Goal: Obtain resource: Obtain resource

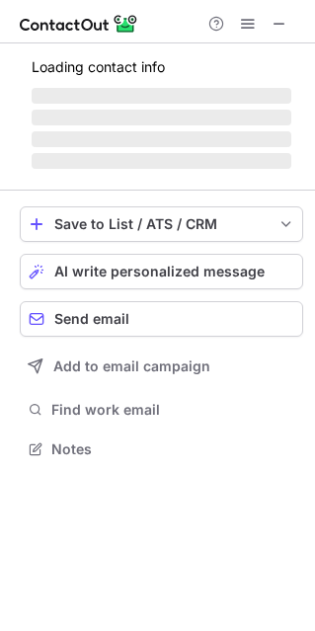
scroll to position [10, 10]
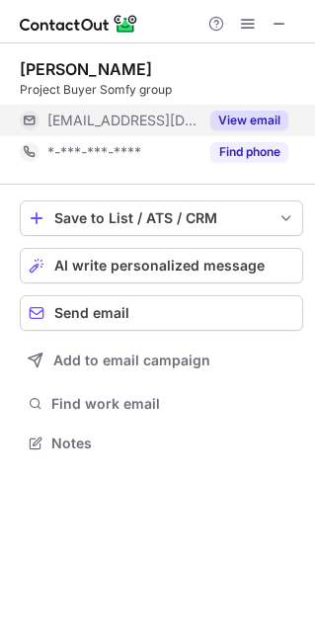
click at [223, 117] on button "View email" at bounding box center [249, 121] width 78 height 20
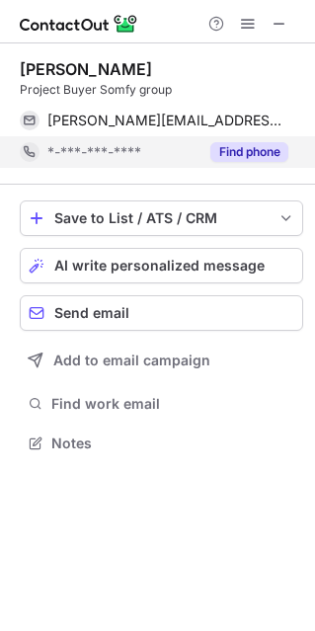
click at [265, 149] on button "Find phone" at bounding box center [249, 152] width 78 height 20
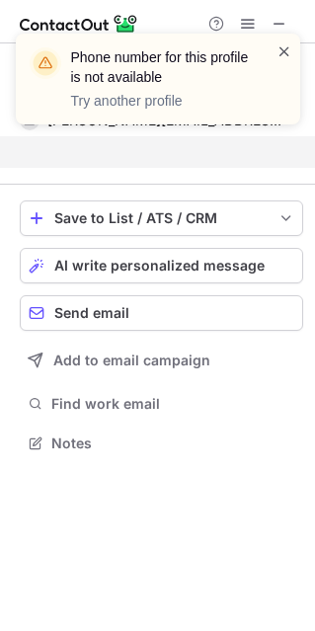
scroll to position [397, 314]
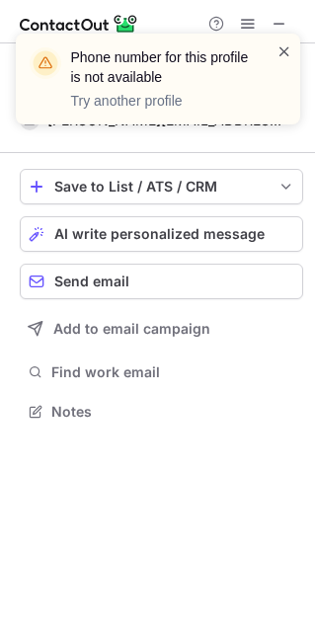
click at [279, 51] on span at bounding box center [284, 51] width 16 height 20
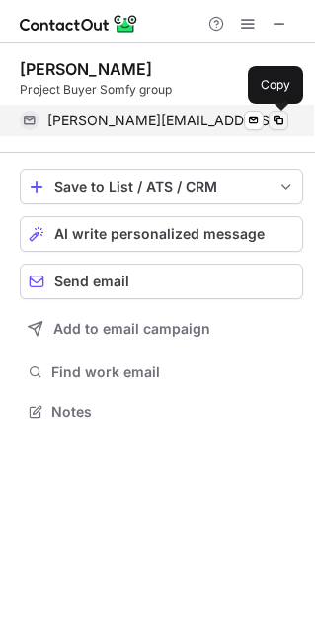
click at [273, 117] on span at bounding box center [278, 121] width 16 height 16
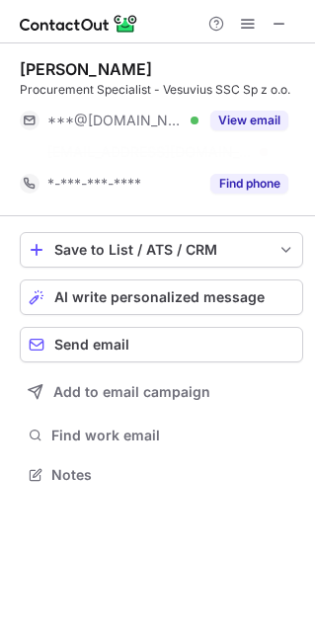
scroll to position [428, 314]
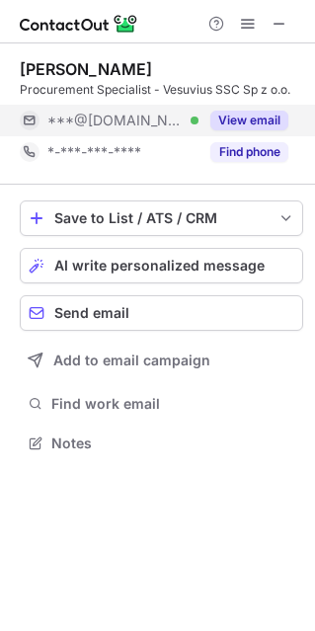
click at [256, 121] on button "View email" at bounding box center [249, 121] width 78 height 20
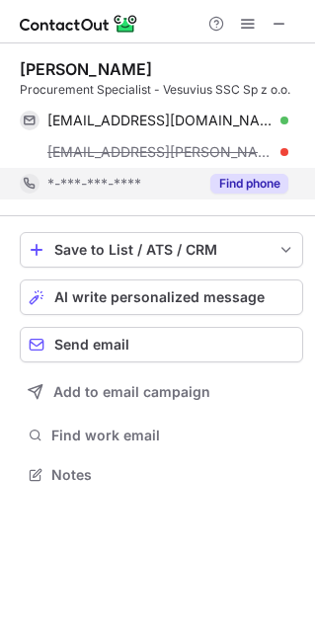
scroll to position [460, 314]
click at [230, 178] on button "Find phone" at bounding box center [249, 184] width 78 height 20
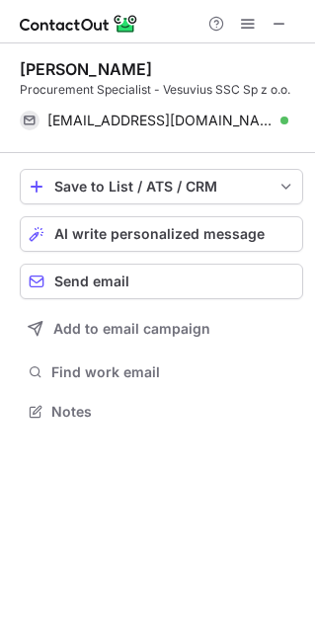
scroll to position [397, 314]
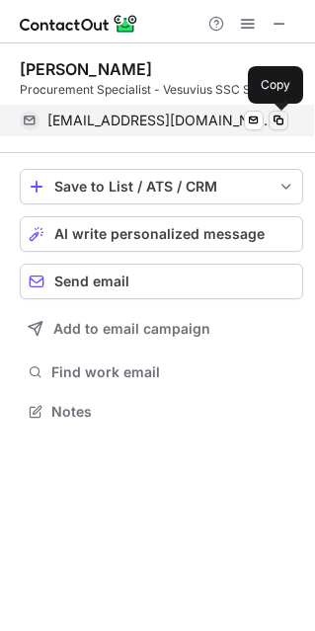
click at [275, 125] on span at bounding box center [278, 121] width 16 height 16
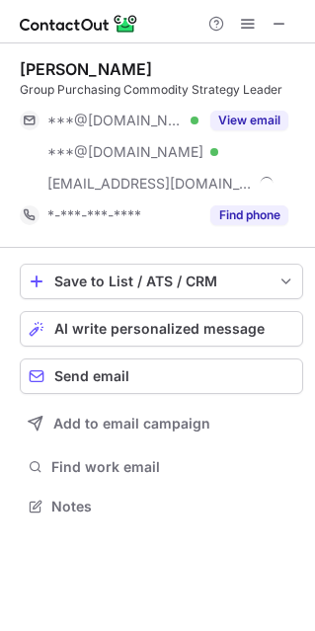
scroll to position [491, 314]
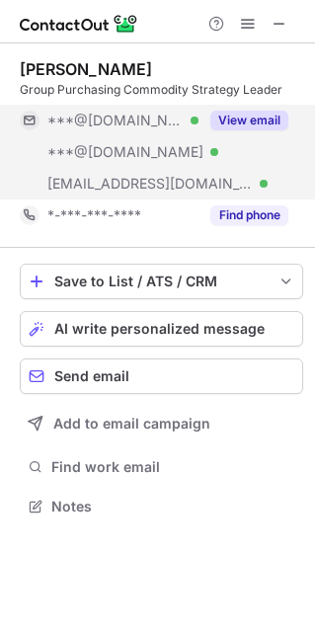
click at [250, 122] on button "View email" at bounding box center [249, 121] width 78 height 20
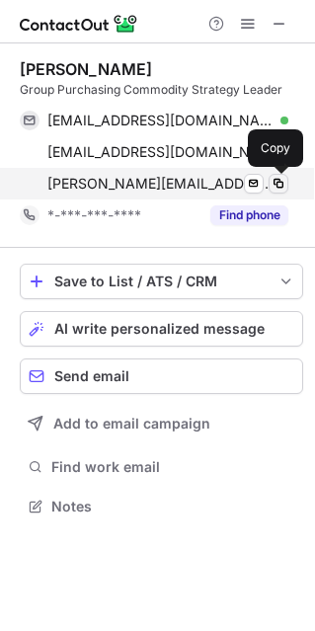
click at [275, 184] on span at bounding box center [278, 184] width 16 height 16
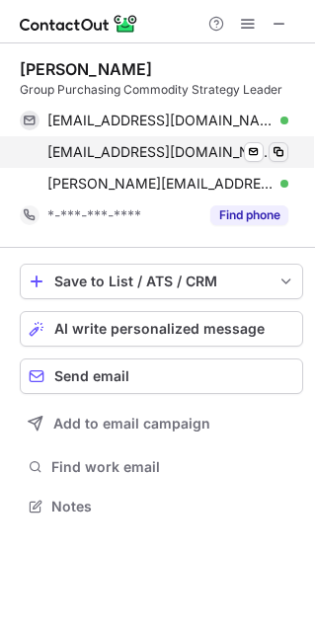
click at [281, 160] on button at bounding box center [278, 152] width 20 height 20
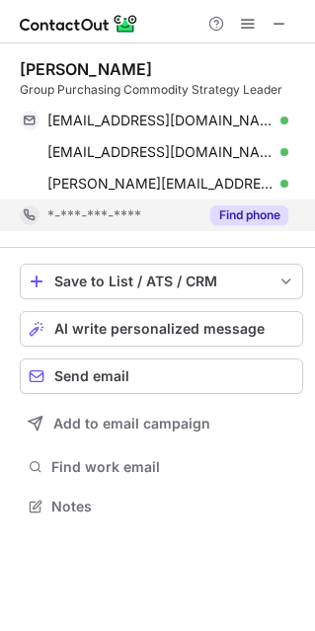
click at [253, 218] on button "Find phone" at bounding box center [249, 215] width 78 height 20
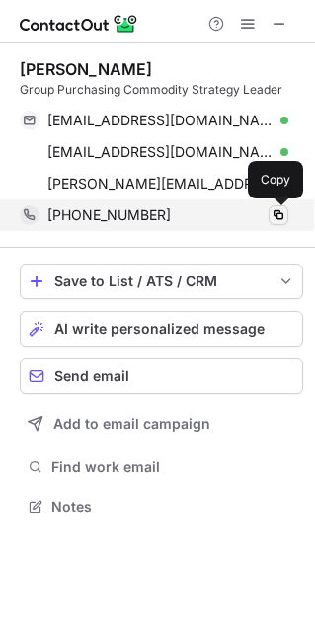
click at [279, 213] on span at bounding box center [278, 215] width 16 height 16
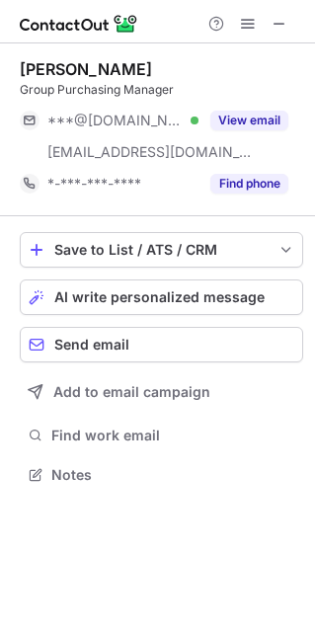
scroll to position [460, 314]
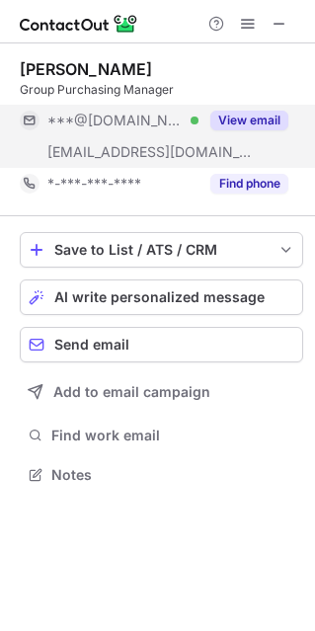
click at [264, 113] on button "View email" at bounding box center [249, 121] width 78 height 20
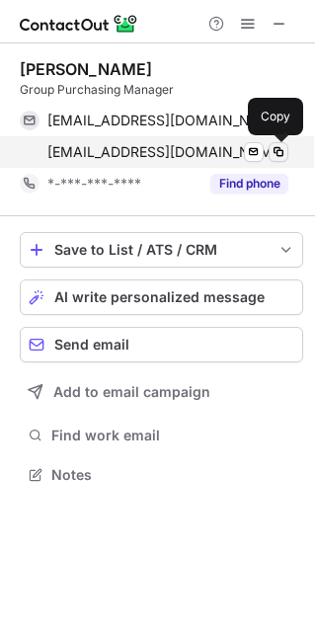
click at [281, 151] on span at bounding box center [278, 152] width 16 height 16
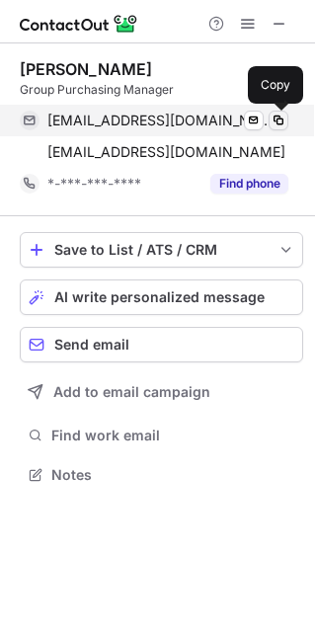
click at [279, 124] on span at bounding box center [278, 121] width 16 height 16
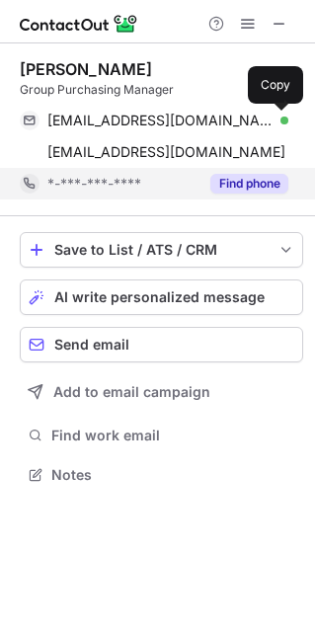
click at [261, 186] on button "Find phone" at bounding box center [249, 184] width 78 height 20
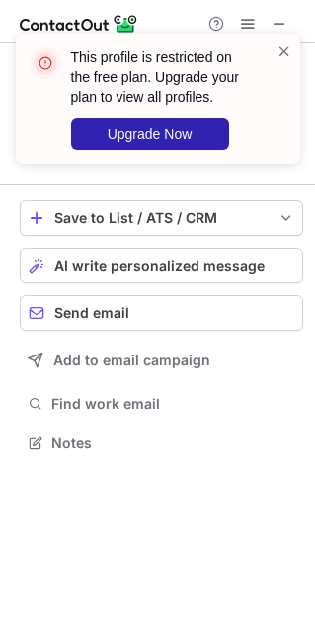
scroll to position [428, 314]
click at [279, 49] on span at bounding box center [284, 51] width 16 height 20
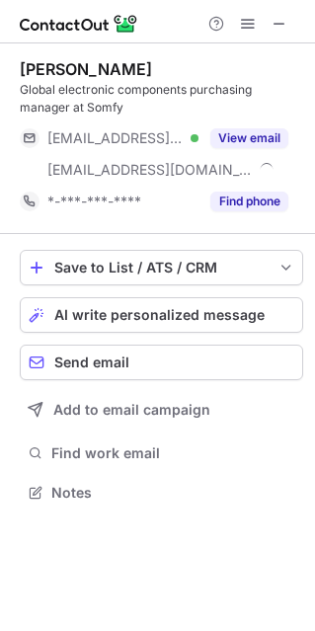
scroll to position [478, 314]
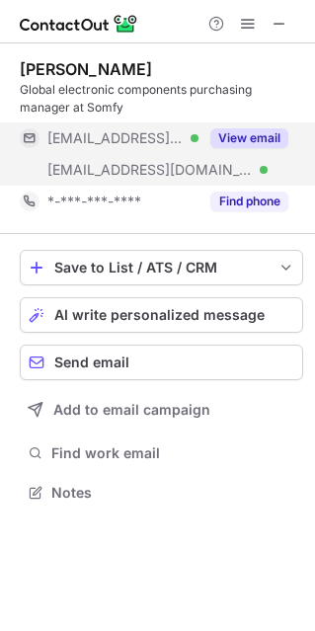
click at [282, 138] on button "View email" at bounding box center [249, 138] width 78 height 20
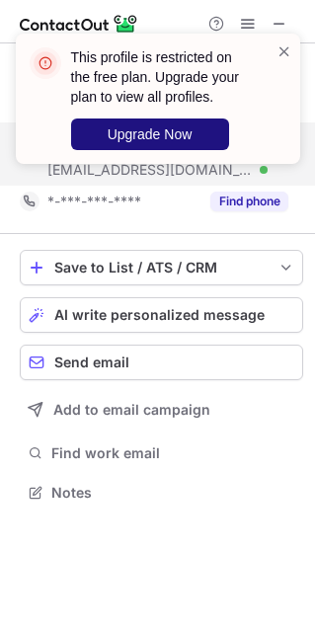
click at [156, 131] on span "Upgrade Now" at bounding box center [150, 134] width 85 height 16
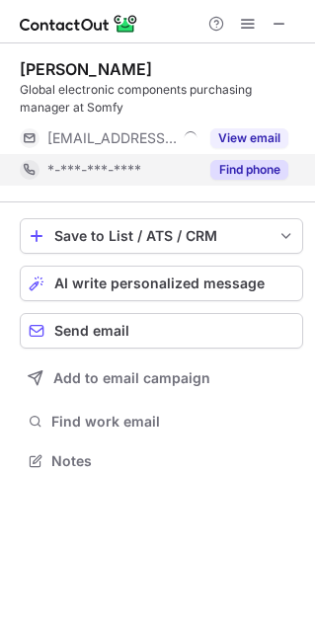
scroll to position [446, 314]
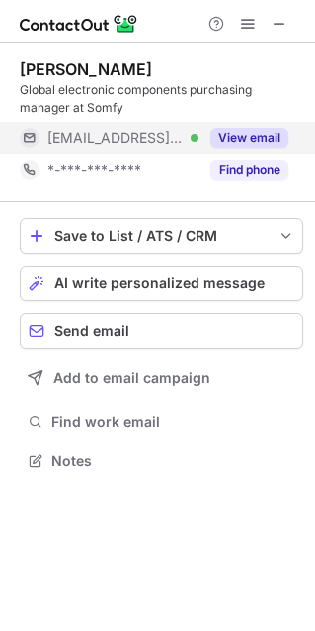
click at [268, 138] on button "View email" at bounding box center [249, 138] width 78 height 20
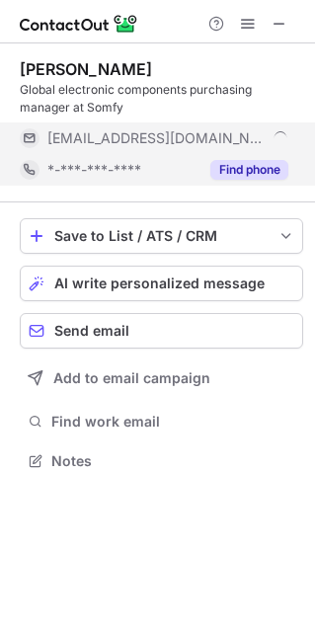
scroll to position [478, 314]
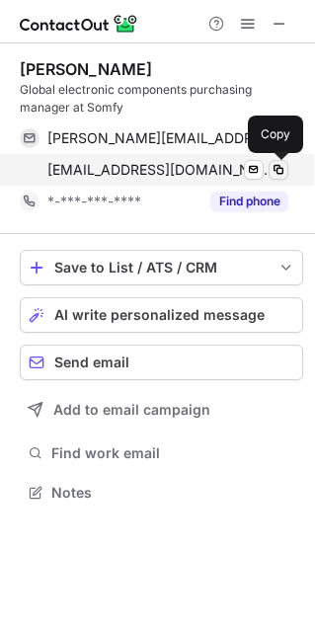
click at [277, 169] on span at bounding box center [278, 170] width 16 height 16
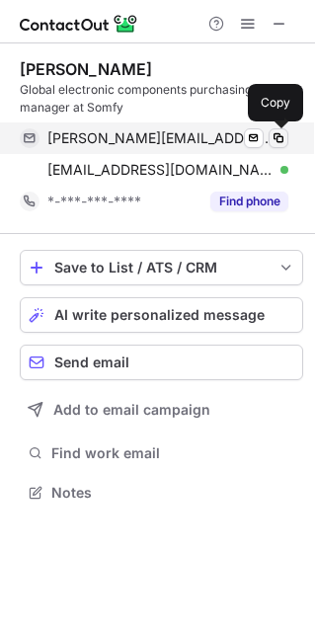
click at [277, 136] on span at bounding box center [278, 138] width 16 height 16
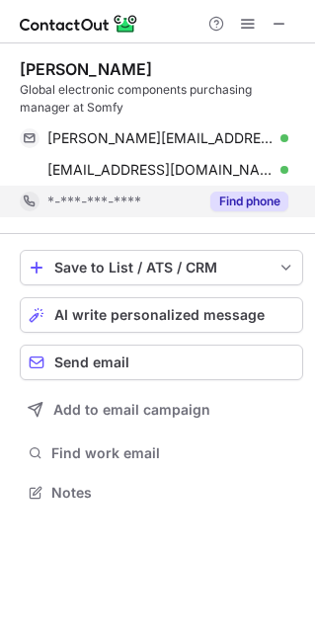
click at [234, 188] on div "Find phone" at bounding box center [243, 202] width 90 height 32
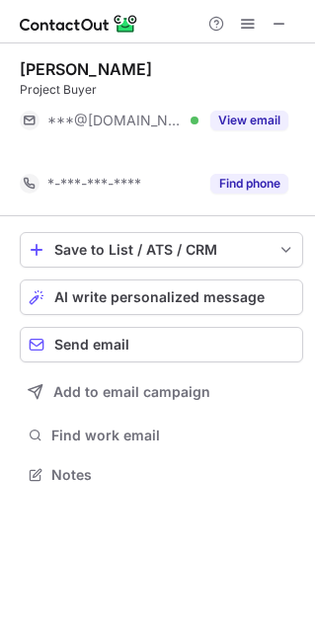
scroll to position [428, 314]
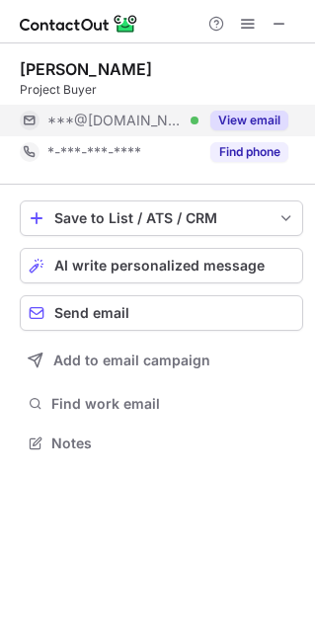
click at [260, 126] on button "View email" at bounding box center [249, 121] width 78 height 20
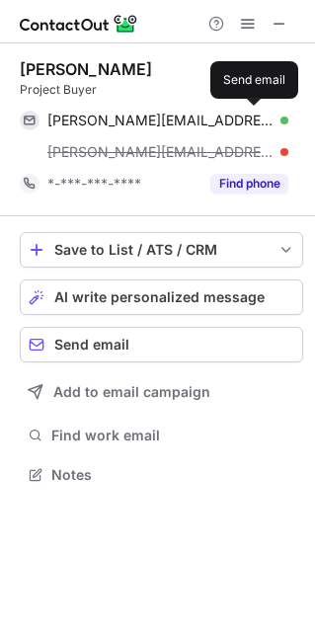
scroll to position [460, 314]
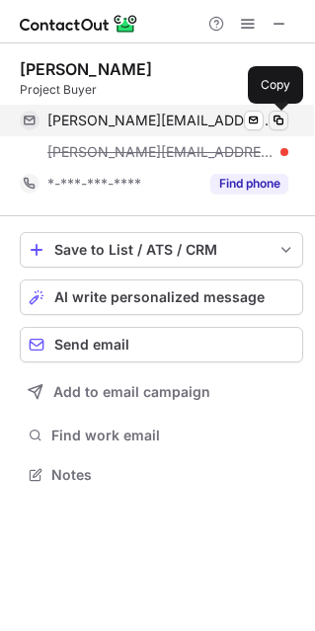
click at [271, 124] on span at bounding box center [278, 121] width 16 height 16
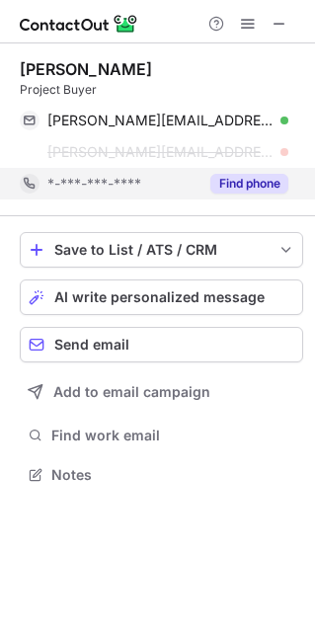
click at [235, 184] on button "Find phone" at bounding box center [249, 184] width 78 height 20
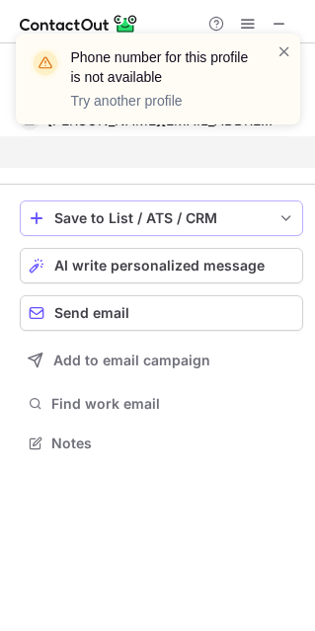
scroll to position [397, 314]
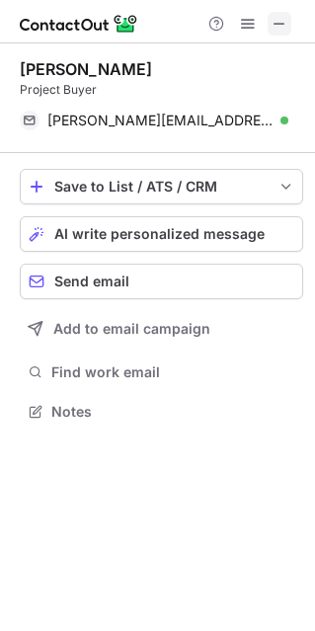
click at [285, 25] on button at bounding box center [279, 24] width 24 height 24
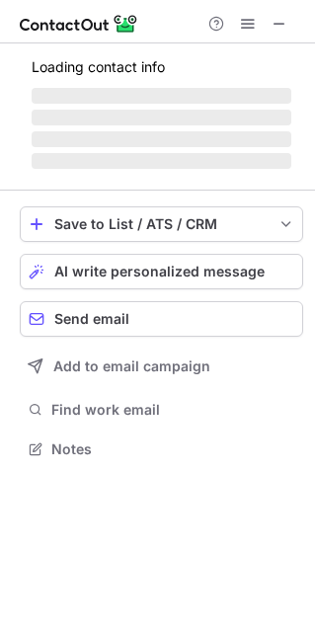
scroll to position [460, 314]
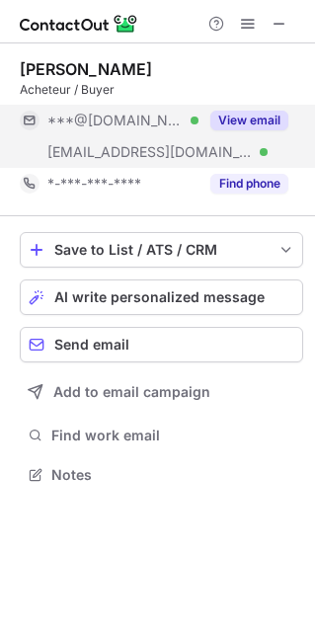
click at [266, 126] on button "View email" at bounding box center [249, 121] width 78 height 20
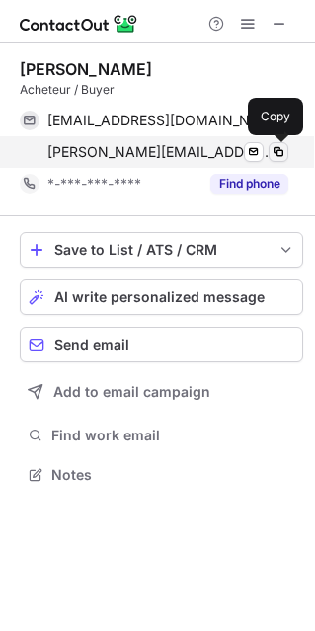
click at [277, 152] on span at bounding box center [278, 152] width 16 height 16
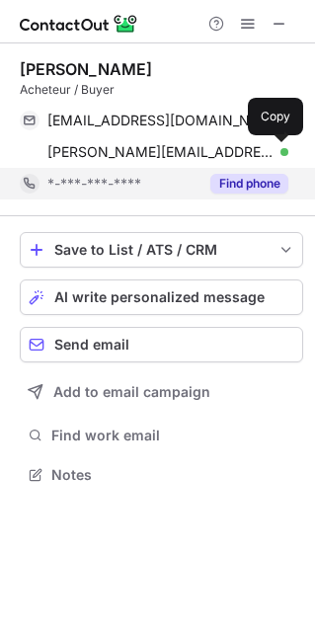
drag, startPoint x: 257, startPoint y: 171, endPoint x: 252, endPoint y: 183, distance: 12.8
click at [258, 172] on div "Find phone" at bounding box center [243, 184] width 90 height 32
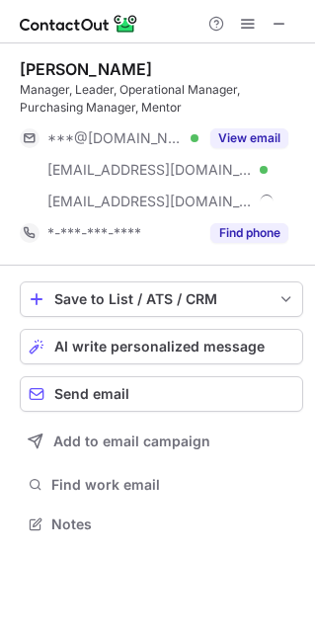
scroll to position [509, 314]
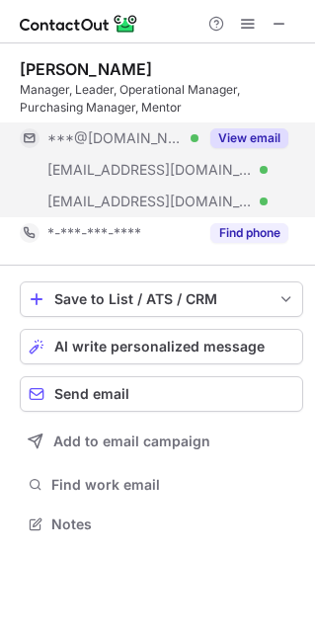
click at [227, 143] on button "View email" at bounding box center [249, 138] width 78 height 20
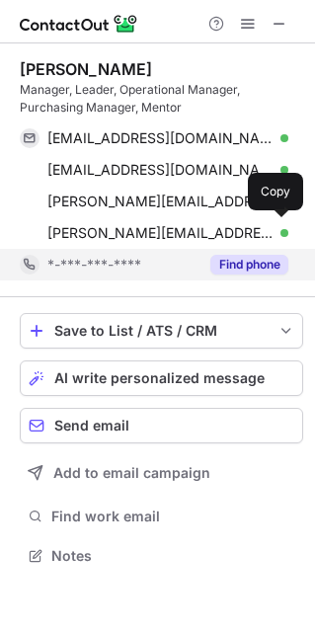
scroll to position [541, 314]
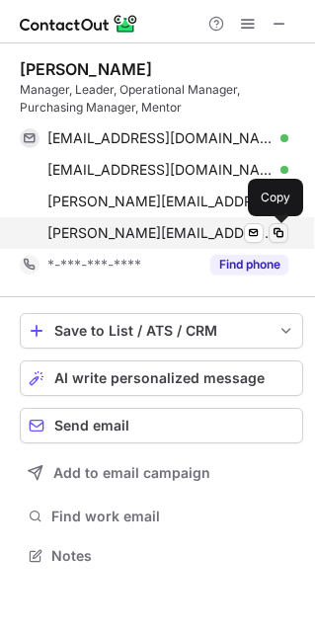
click at [276, 235] on span at bounding box center [278, 233] width 16 height 16
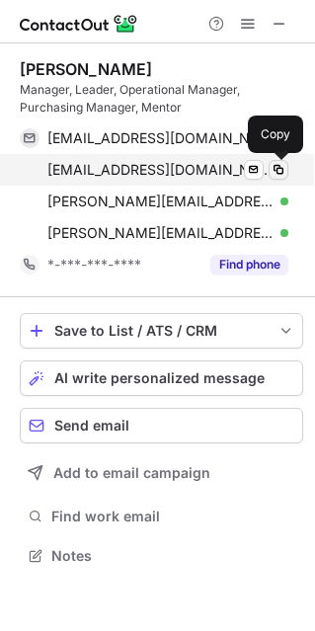
click at [286, 173] on button at bounding box center [278, 170] width 20 height 20
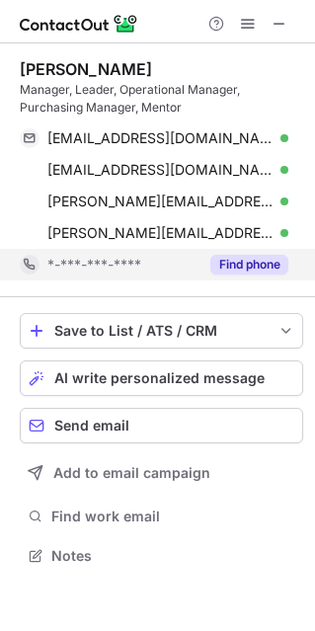
click at [252, 262] on button "Find phone" at bounding box center [249, 265] width 78 height 20
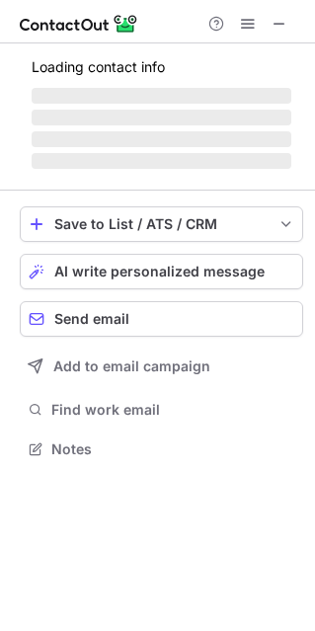
scroll to position [460, 314]
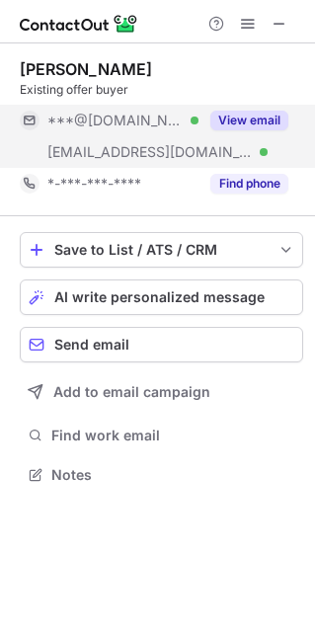
click at [267, 122] on button "View email" at bounding box center [249, 121] width 78 height 20
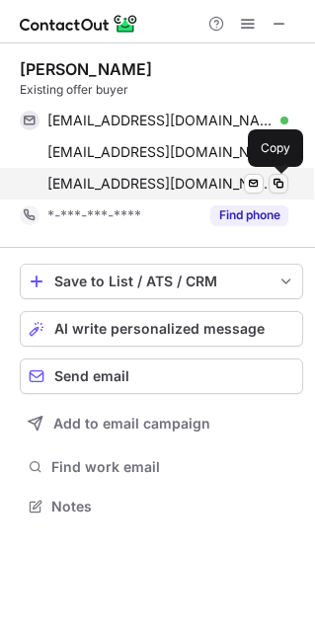
click at [272, 188] on span at bounding box center [278, 184] width 16 height 16
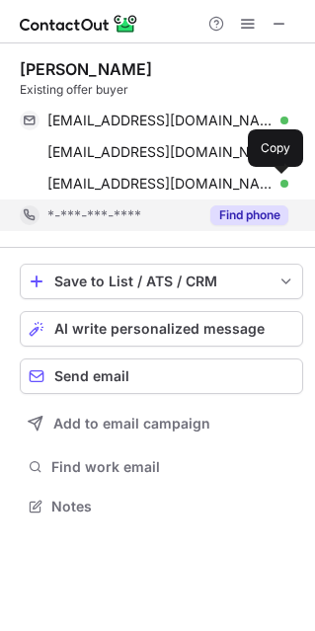
click at [236, 213] on button "Find phone" at bounding box center [249, 215] width 78 height 20
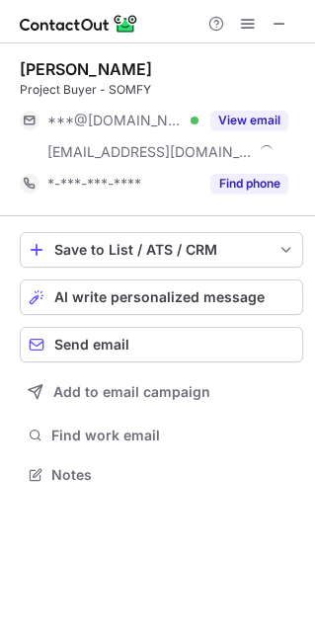
scroll to position [460, 314]
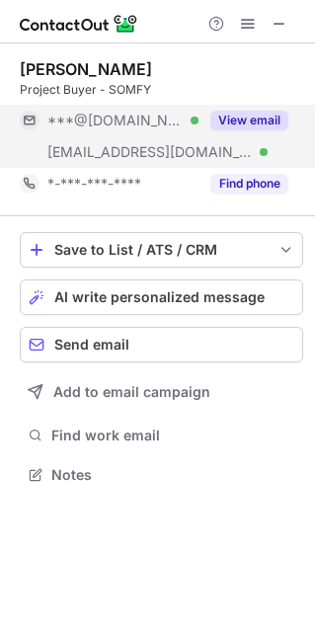
click at [263, 119] on button "View email" at bounding box center [249, 121] width 78 height 20
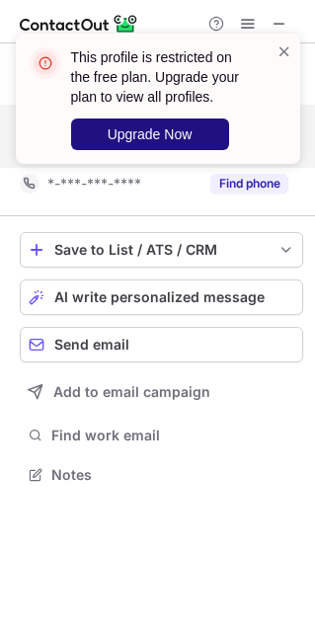
click at [200, 128] on button "Upgrade Now" at bounding box center [150, 134] width 158 height 32
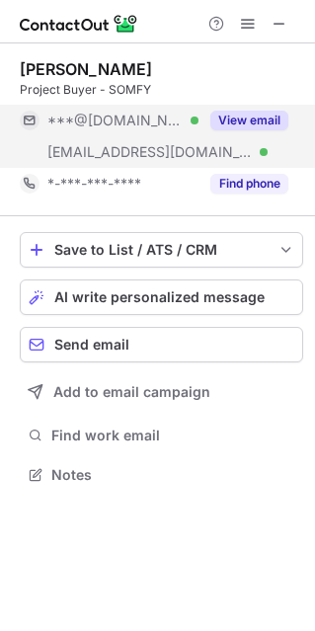
click at [237, 117] on button "View email" at bounding box center [249, 121] width 78 height 20
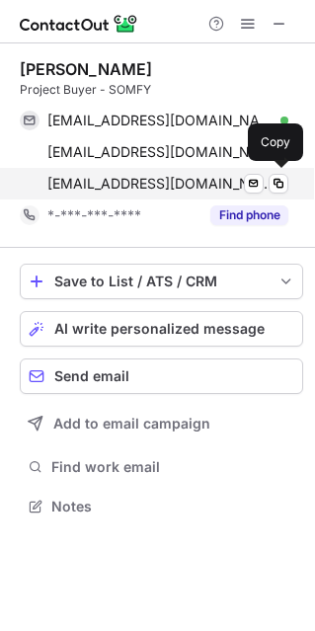
scroll to position [491, 314]
click at [282, 184] on span at bounding box center [278, 184] width 16 height 16
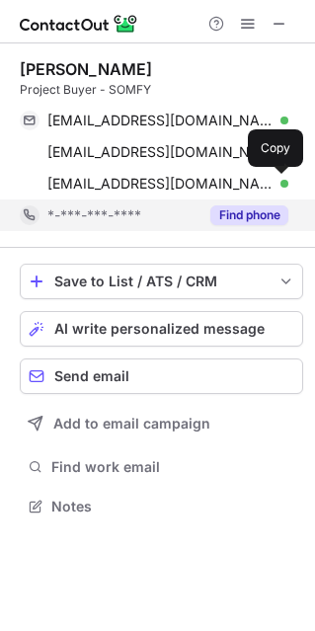
click at [244, 218] on button "Find phone" at bounding box center [249, 215] width 78 height 20
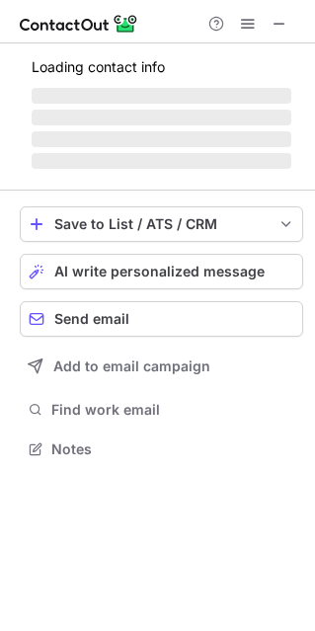
scroll to position [478, 314]
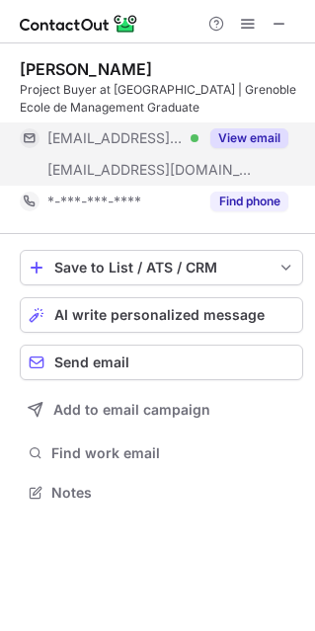
click at [245, 141] on button "View email" at bounding box center [249, 138] width 78 height 20
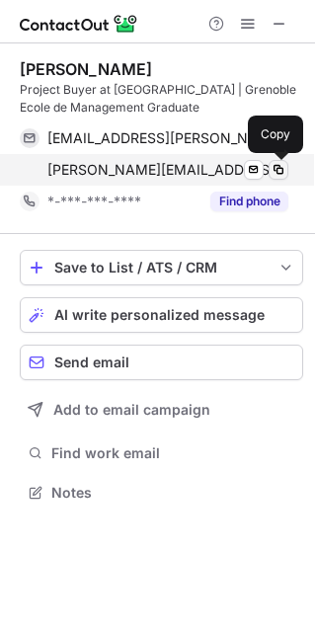
click at [279, 169] on span at bounding box center [278, 170] width 16 height 16
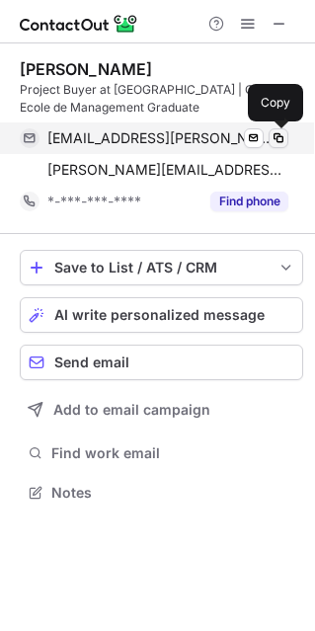
click at [277, 141] on span at bounding box center [278, 138] width 16 height 16
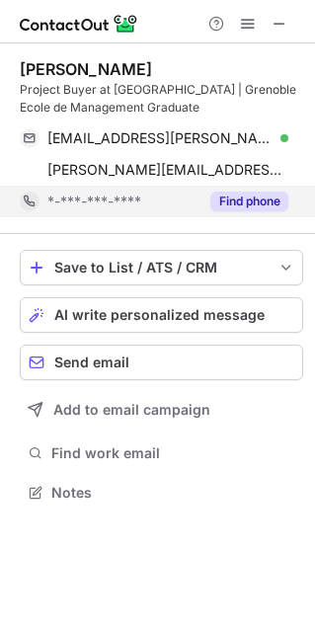
click at [263, 186] on div "Find phone" at bounding box center [243, 202] width 90 height 32
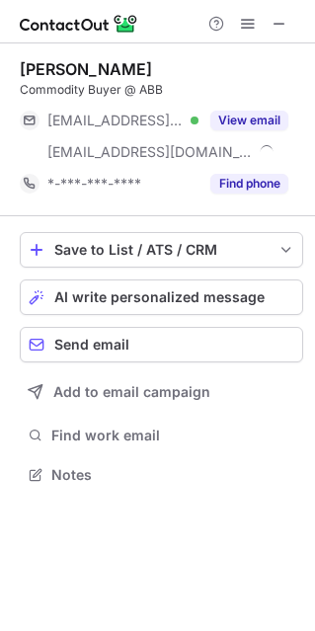
scroll to position [460, 314]
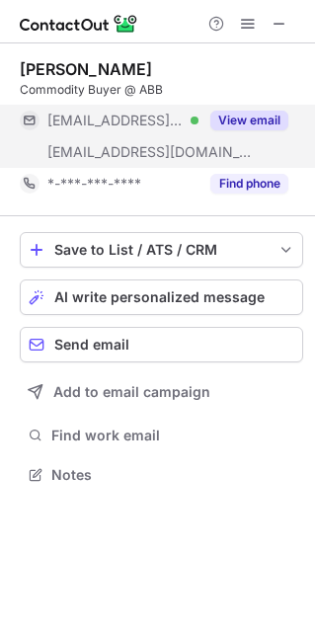
click at [274, 120] on button "View email" at bounding box center [249, 121] width 78 height 20
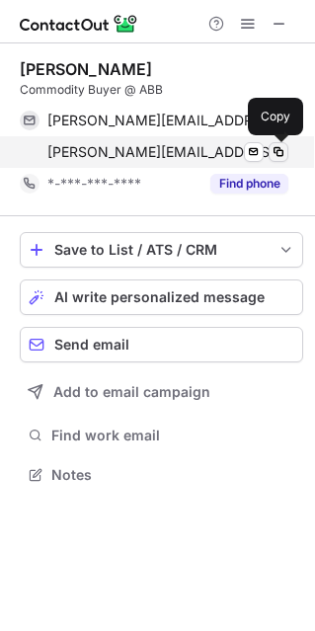
click at [279, 151] on span at bounding box center [278, 152] width 16 height 16
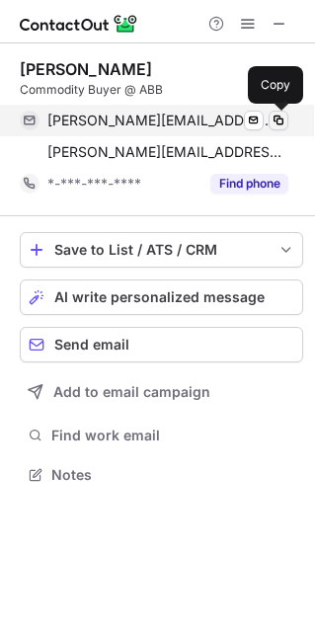
click at [272, 111] on button at bounding box center [278, 121] width 20 height 20
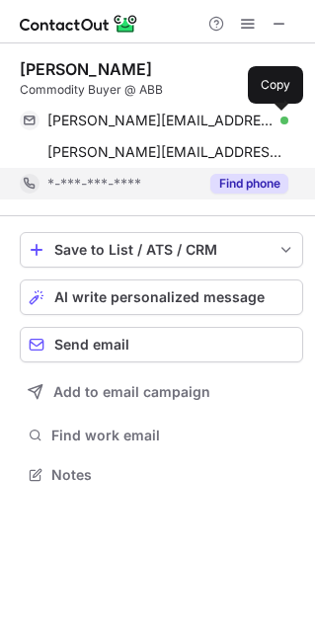
click at [218, 184] on button "Find phone" at bounding box center [249, 184] width 78 height 20
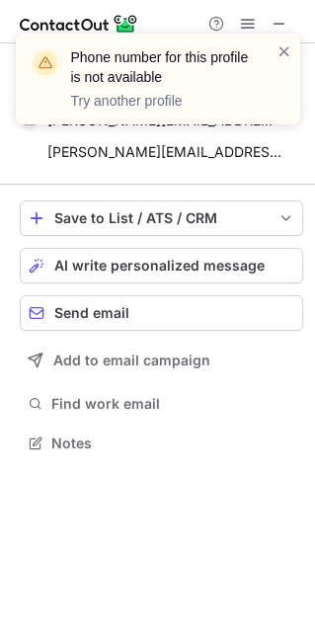
scroll to position [428, 314]
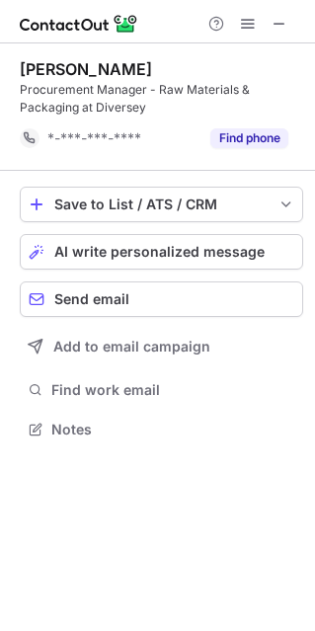
scroll to position [414, 314]
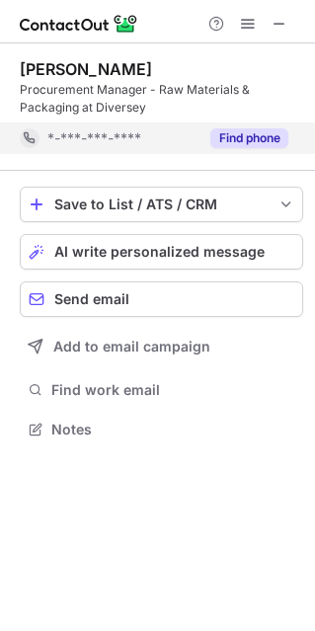
click at [263, 132] on button "Find phone" at bounding box center [249, 138] width 78 height 20
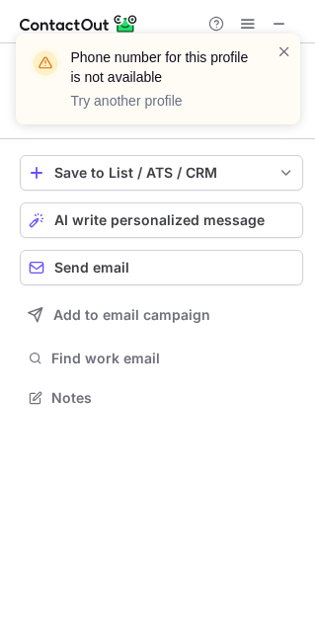
scroll to position [10, 10]
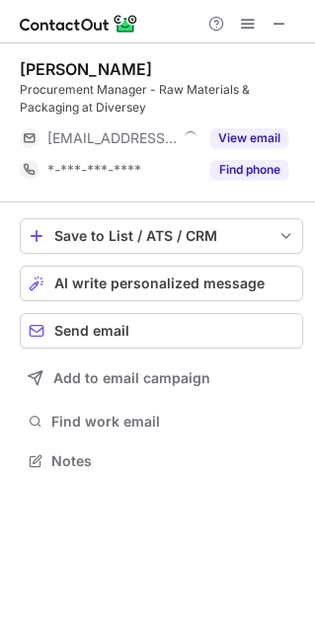
scroll to position [446, 314]
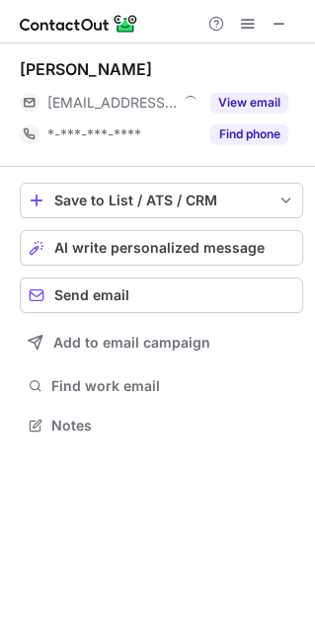
scroll to position [10, 10]
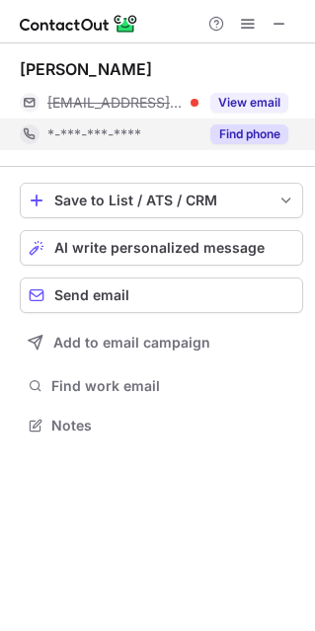
click at [252, 130] on button "Find phone" at bounding box center [249, 134] width 78 height 20
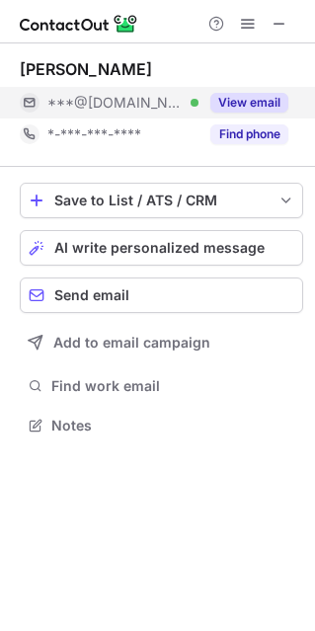
click at [233, 106] on button "View email" at bounding box center [249, 103] width 78 height 20
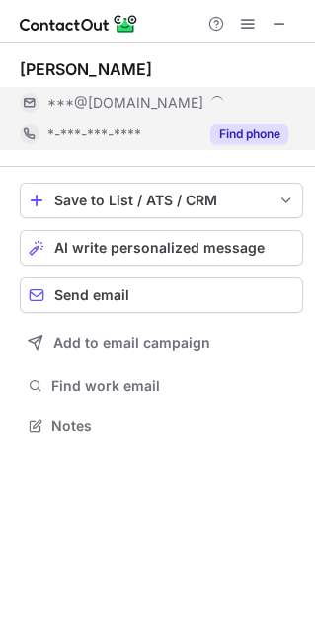
scroll to position [442, 314]
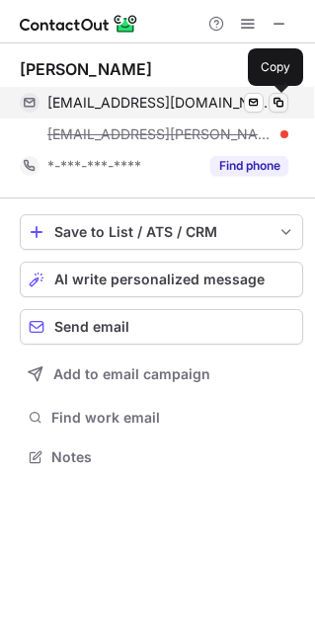
click at [274, 103] on span at bounding box center [278, 103] width 16 height 16
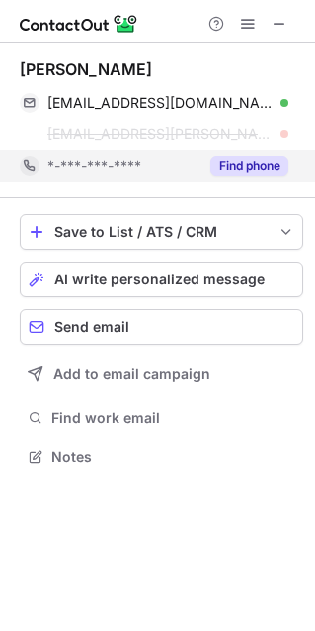
click at [242, 171] on button "Find phone" at bounding box center [249, 166] width 78 height 20
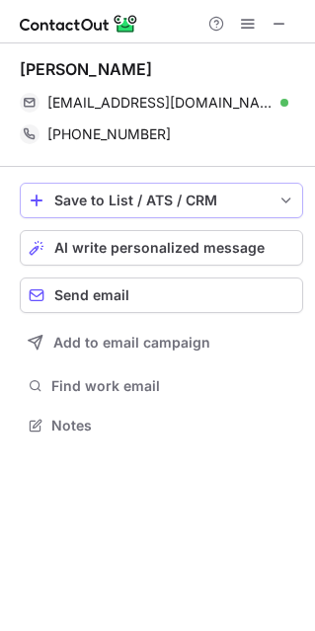
scroll to position [10, 10]
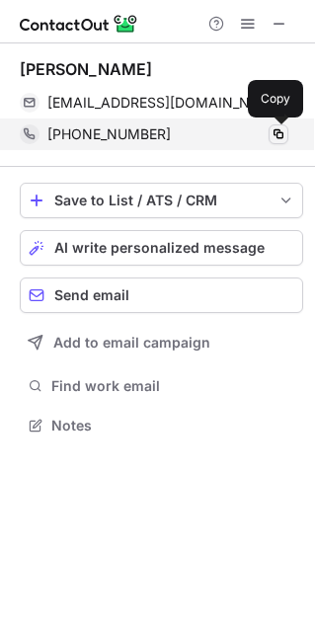
click at [276, 135] on span at bounding box center [278, 134] width 16 height 16
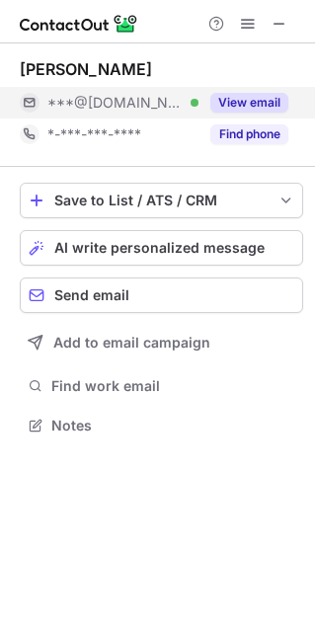
click at [257, 109] on button "View email" at bounding box center [249, 103] width 78 height 20
click at [248, 101] on button "View email" at bounding box center [249, 103] width 78 height 20
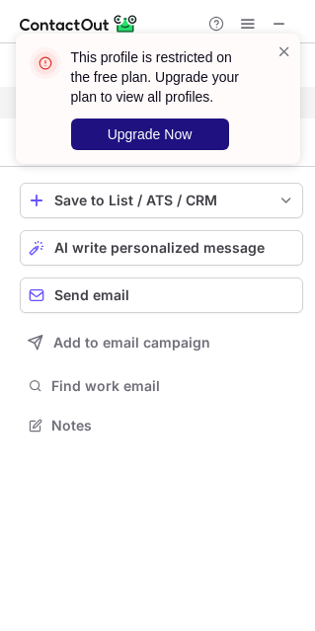
click at [158, 141] on span "Upgrade Now" at bounding box center [150, 134] width 85 height 16
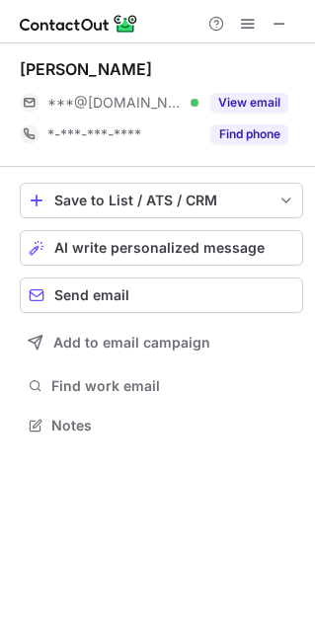
scroll to position [411, 314]
click at [262, 92] on div "This profile is restricted on the free plan. Upgrade your plan to view all prof…" at bounding box center [157, 315] width 315 height 631
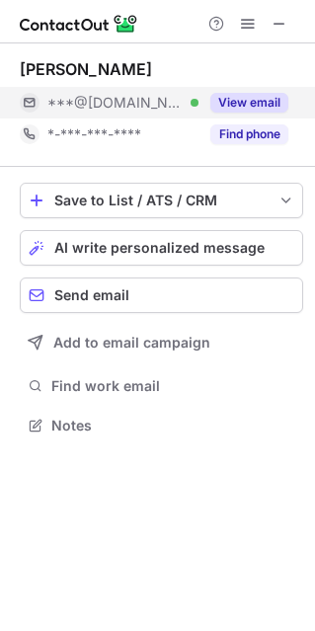
click at [262, 95] on button "View email" at bounding box center [249, 103] width 78 height 20
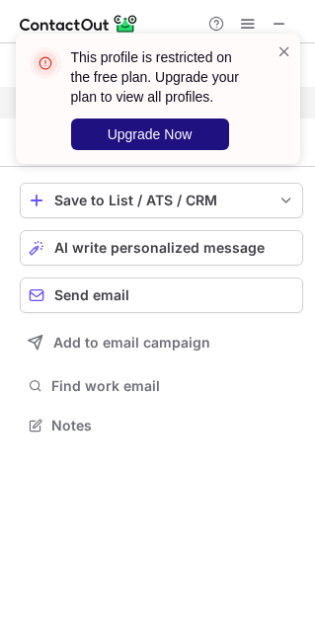
click at [191, 143] on button "Upgrade Now" at bounding box center [150, 134] width 158 height 32
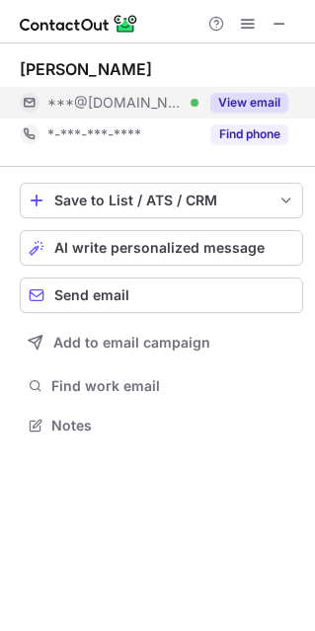
click at [242, 102] on button "View email" at bounding box center [249, 103] width 78 height 20
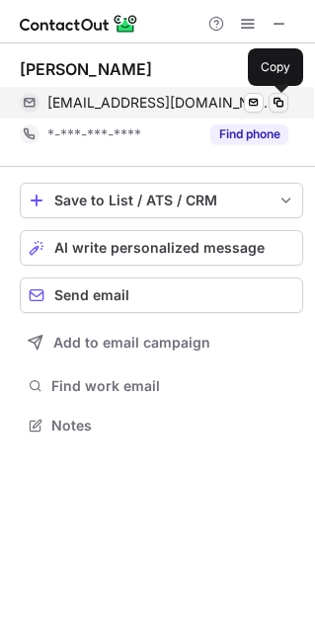
click at [282, 100] on span at bounding box center [278, 103] width 16 height 16
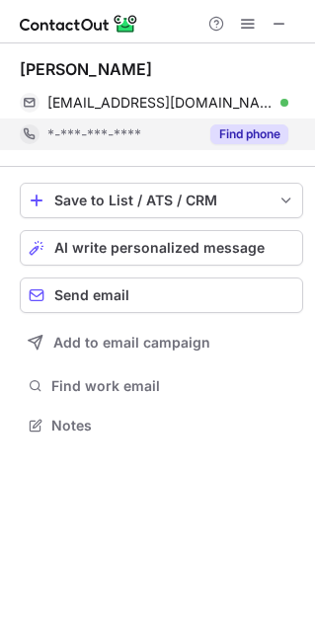
click at [220, 136] on button "Find phone" at bounding box center [249, 134] width 78 height 20
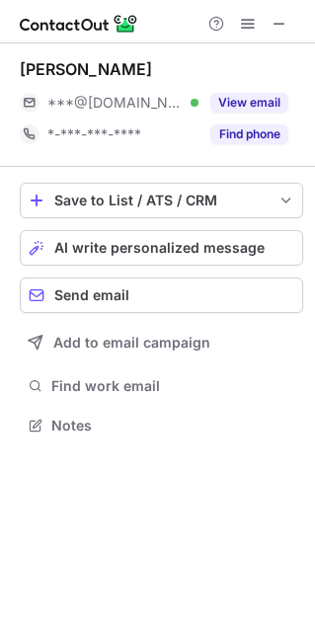
scroll to position [10, 10]
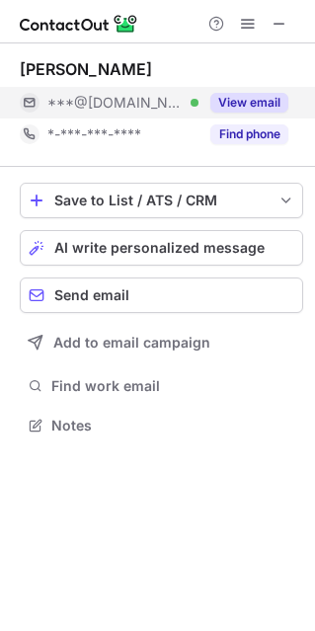
click at [235, 99] on button "View email" at bounding box center [249, 103] width 78 height 20
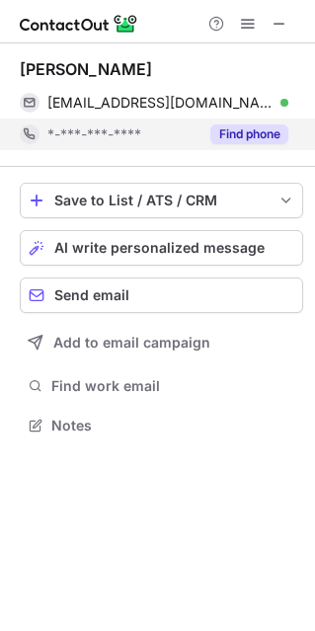
click at [261, 143] on button "Find phone" at bounding box center [249, 134] width 78 height 20
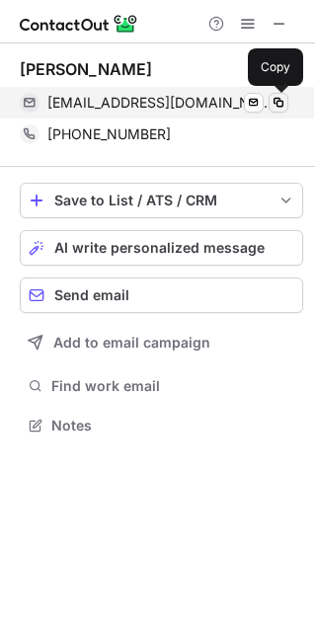
click at [279, 105] on span at bounding box center [278, 103] width 16 height 16
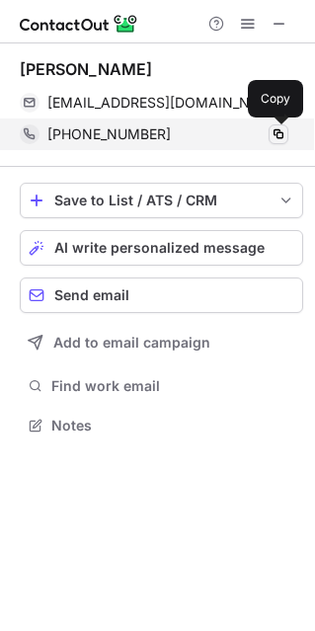
click at [270, 134] on span at bounding box center [278, 134] width 16 height 16
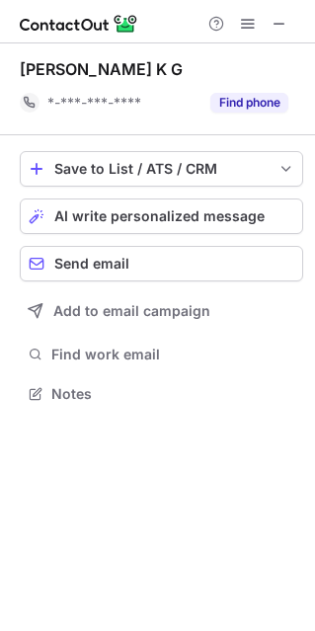
scroll to position [380, 314]
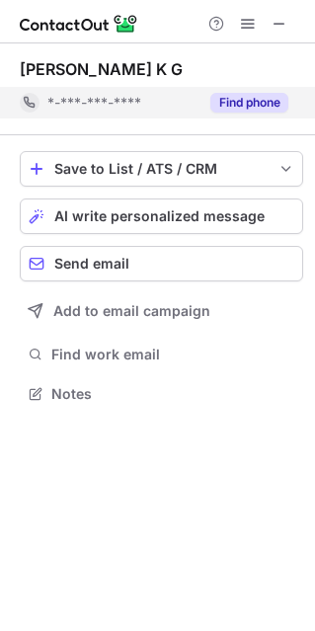
click at [261, 95] on button "Find phone" at bounding box center [249, 103] width 78 height 20
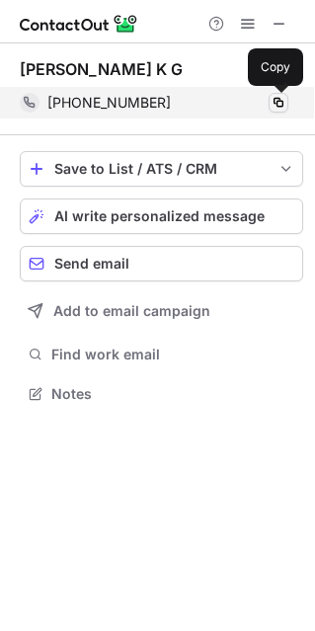
click at [281, 100] on span at bounding box center [278, 103] width 16 height 16
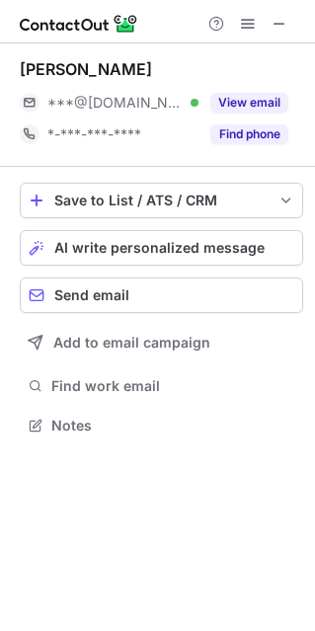
scroll to position [10, 10]
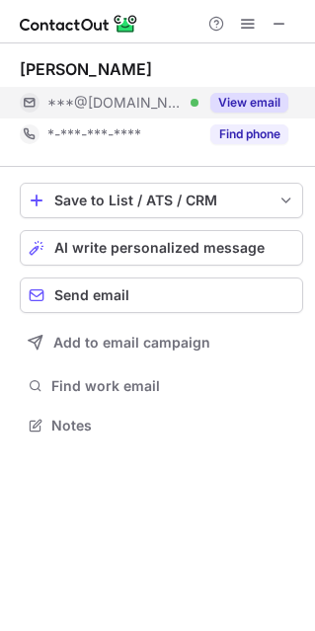
click at [238, 92] on div "View email" at bounding box center [243, 103] width 90 height 32
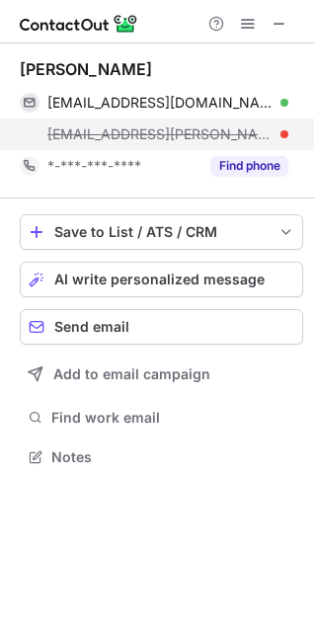
scroll to position [442, 314]
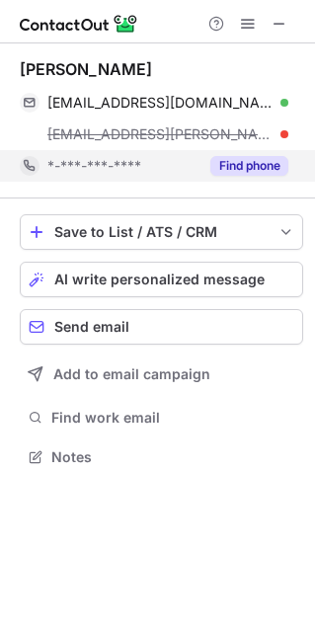
click at [244, 159] on button "Find phone" at bounding box center [249, 166] width 78 height 20
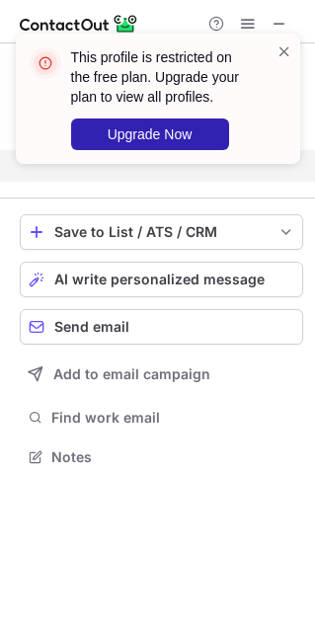
scroll to position [10, 10]
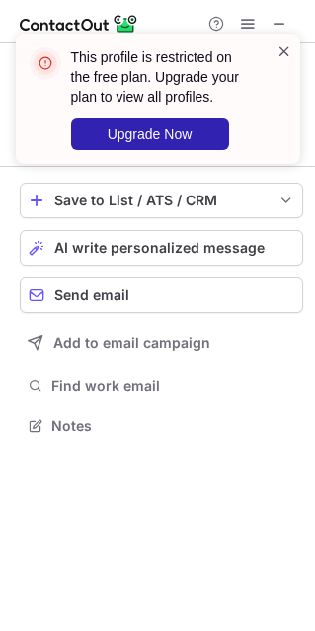
click at [276, 49] on span at bounding box center [284, 51] width 16 height 20
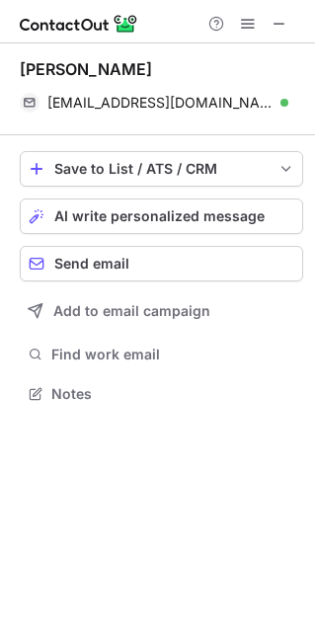
scroll to position [380, 314]
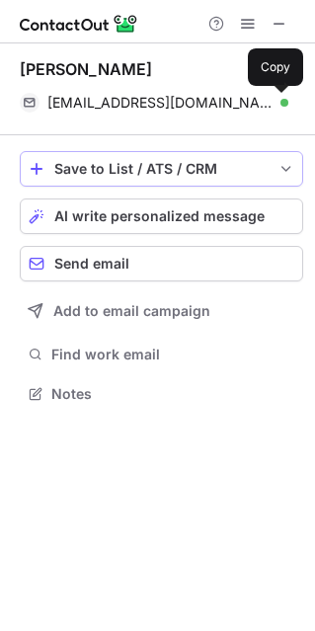
drag, startPoint x: 274, startPoint y: 100, endPoint x: 121, endPoint y: 166, distance: 166.6
click at [275, 99] on span at bounding box center [278, 103] width 16 height 16
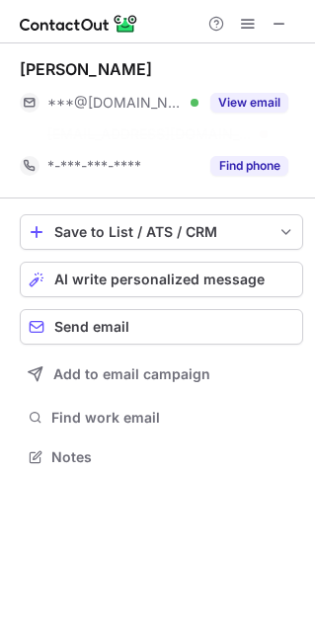
scroll to position [10, 10]
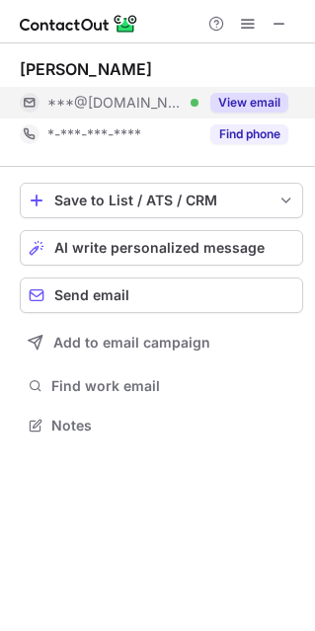
click at [251, 95] on button "View email" at bounding box center [249, 103] width 78 height 20
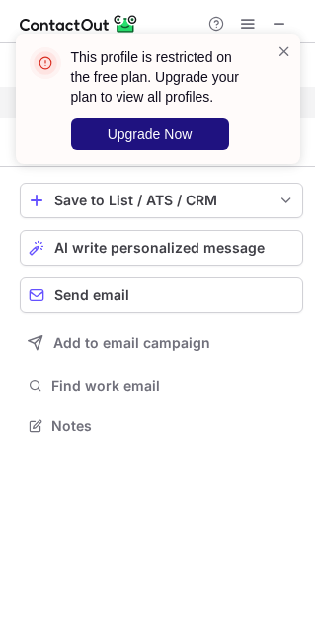
click at [186, 126] on span "Upgrade Now" at bounding box center [150, 134] width 85 height 16
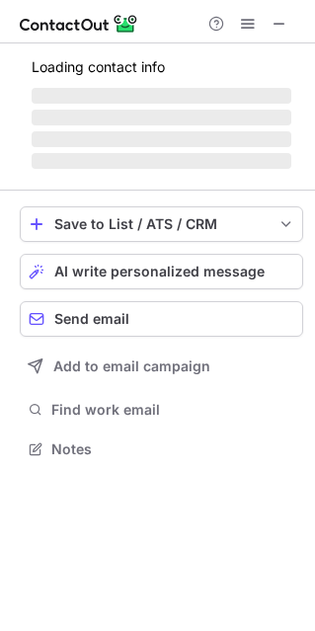
scroll to position [478, 314]
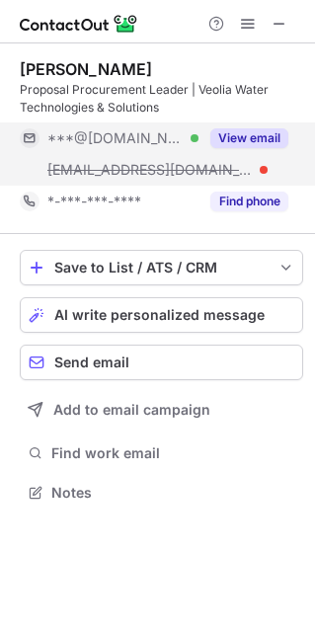
click at [251, 137] on button "View email" at bounding box center [249, 138] width 78 height 20
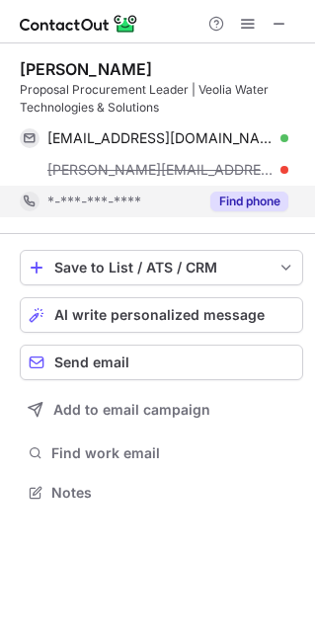
click at [263, 194] on button "Find phone" at bounding box center [249, 201] width 78 height 20
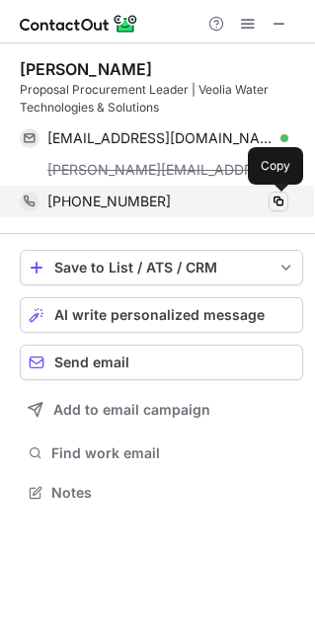
click at [275, 199] on span at bounding box center [278, 201] width 16 height 16
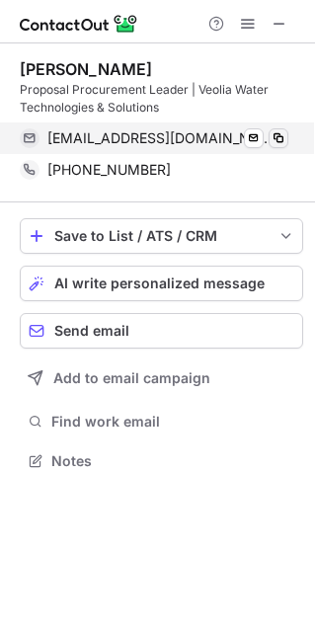
scroll to position [446, 314]
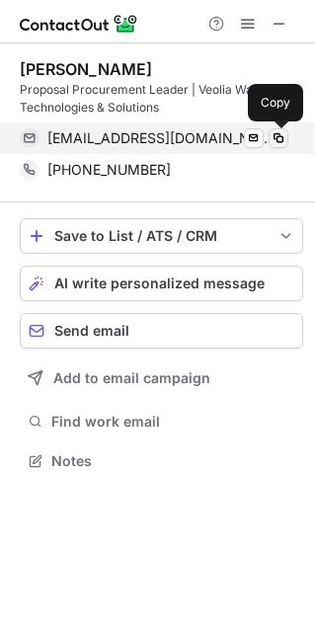
click at [278, 138] on span at bounding box center [278, 138] width 16 height 16
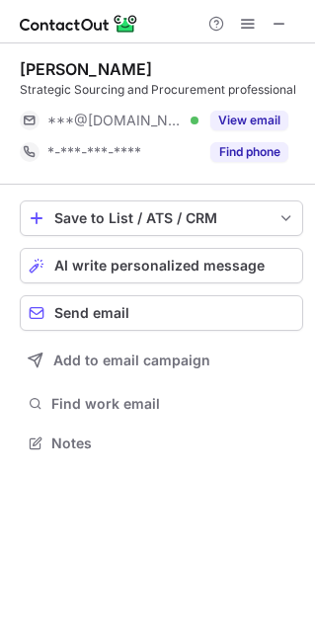
scroll to position [428, 314]
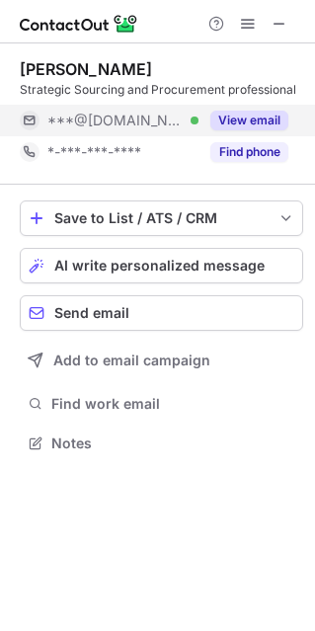
click at [272, 121] on button "View email" at bounding box center [249, 121] width 78 height 20
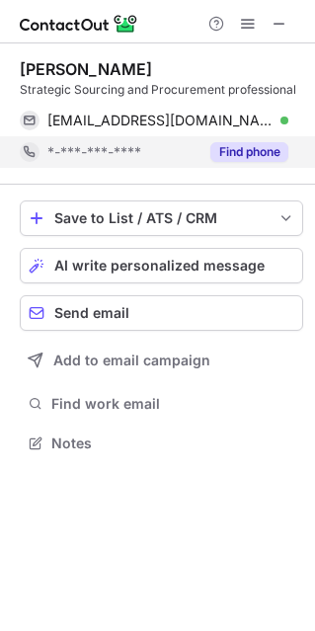
click at [240, 162] on div "Find phone" at bounding box center [243, 152] width 90 height 32
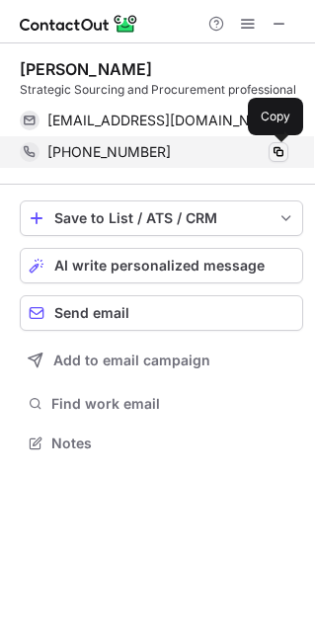
click at [276, 151] on span at bounding box center [278, 152] width 16 height 16
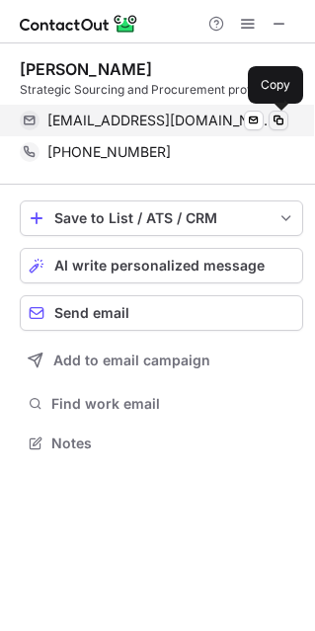
click at [276, 119] on span at bounding box center [278, 121] width 16 height 16
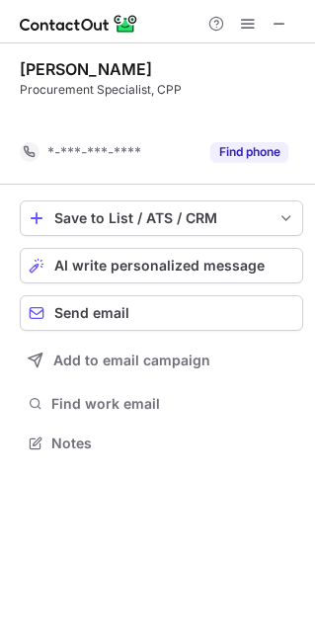
scroll to position [397, 314]
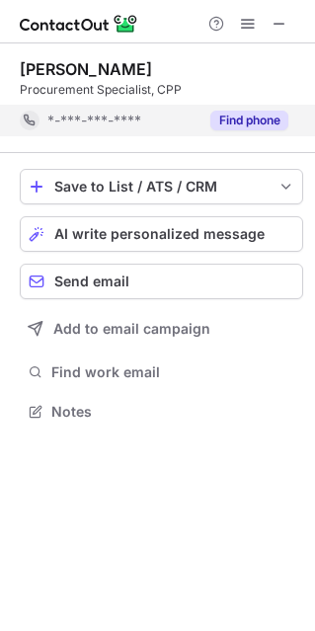
click at [260, 107] on div "Find phone" at bounding box center [243, 121] width 90 height 32
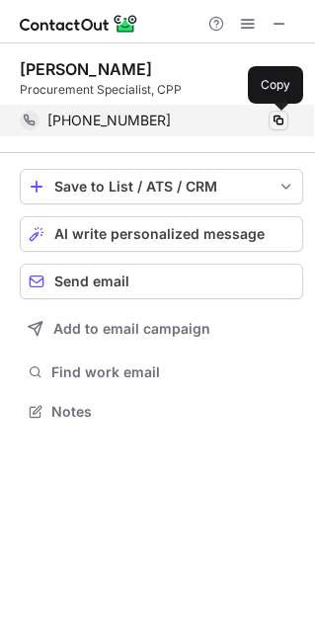
click at [282, 114] on span at bounding box center [278, 121] width 16 height 16
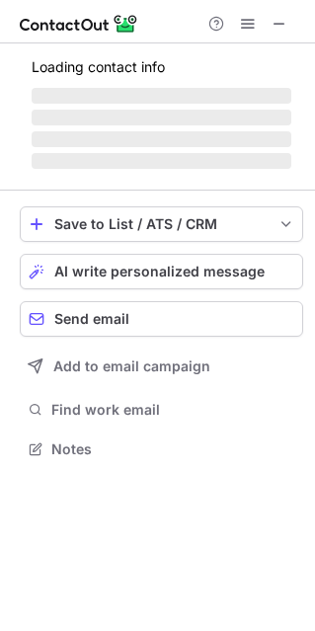
scroll to position [10, 10]
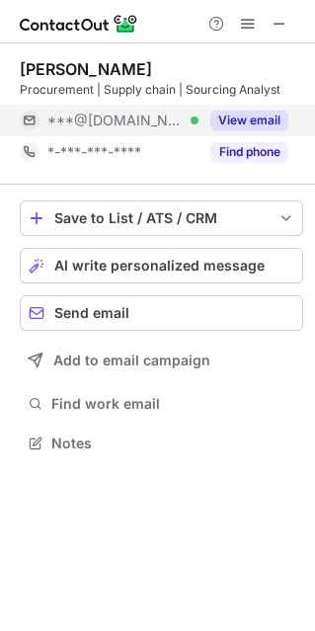
click at [260, 123] on button "View email" at bounding box center [249, 121] width 78 height 20
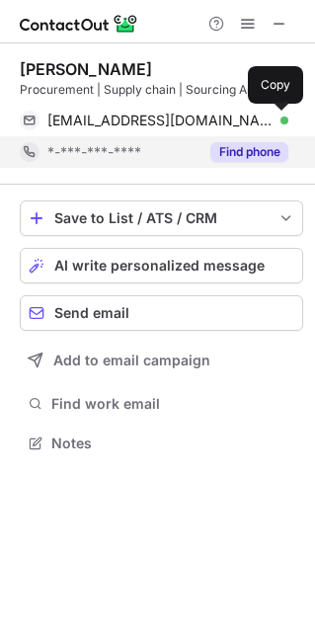
drag, startPoint x: 277, startPoint y: 123, endPoint x: 254, endPoint y: 141, distance: 29.6
click at [277, 122] on span at bounding box center [278, 121] width 16 height 16
click at [250, 155] on button "Find phone" at bounding box center [249, 152] width 78 height 20
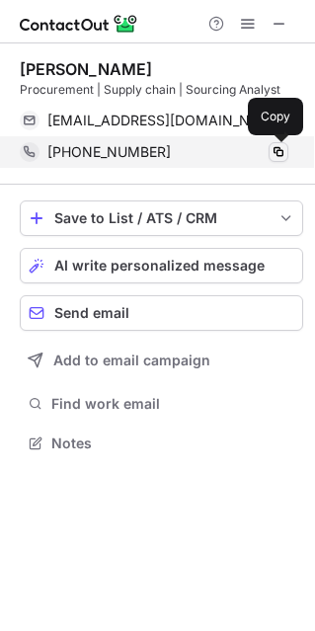
click at [279, 153] on span at bounding box center [278, 152] width 16 height 16
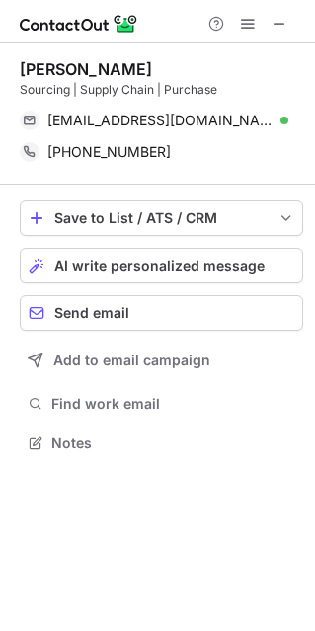
scroll to position [428, 314]
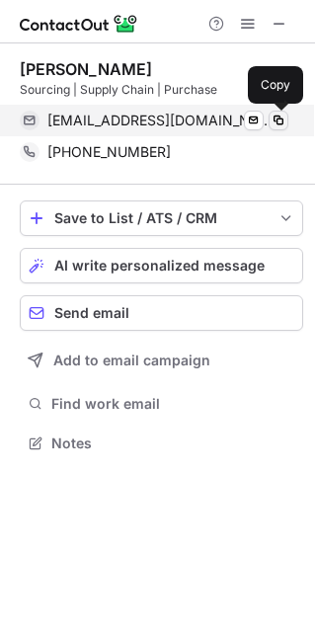
click at [281, 118] on span at bounding box center [278, 121] width 16 height 16
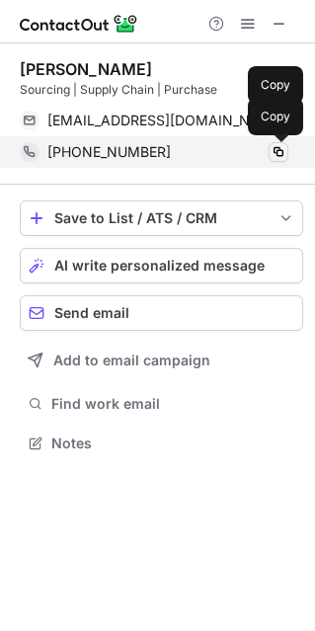
click at [279, 146] on span at bounding box center [278, 152] width 16 height 16
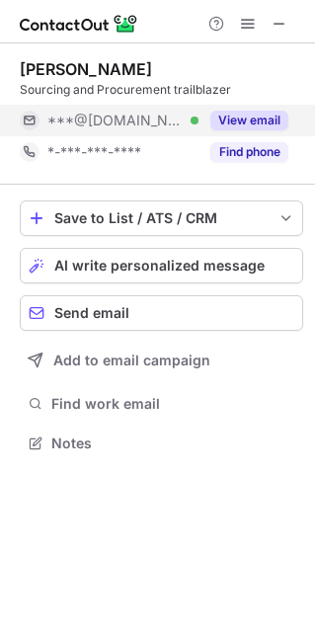
click at [252, 120] on button "View email" at bounding box center [249, 121] width 78 height 20
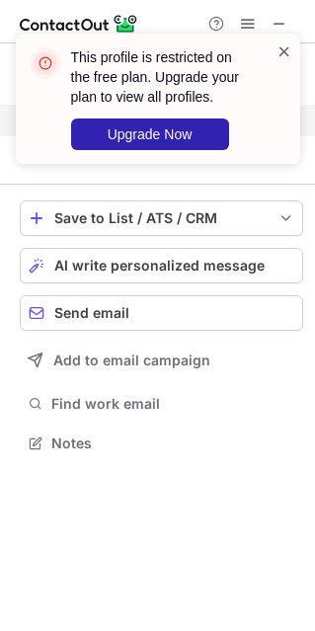
click at [279, 52] on span at bounding box center [284, 51] width 16 height 20
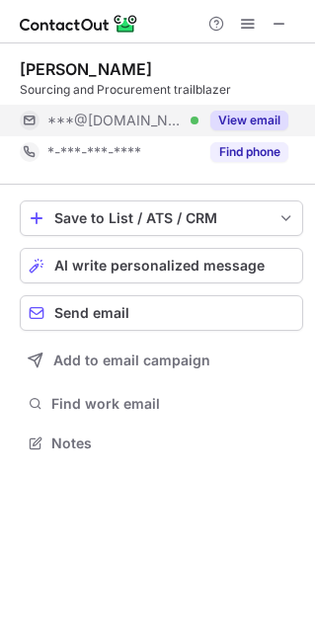
click at [253, 116] on button "View email" at bounding box center [249, 121] width 78 height 20
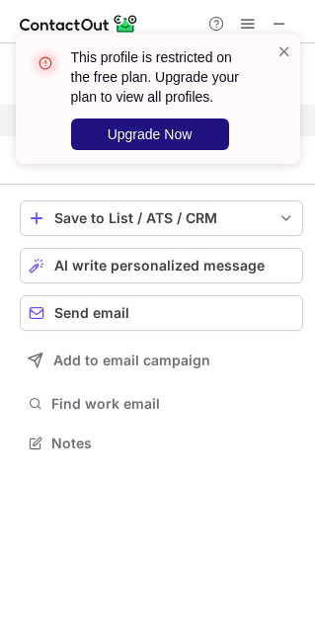
click at [188, 128] on span "Upgrade Now" at bounding box center [150, 134] width 85 height 16
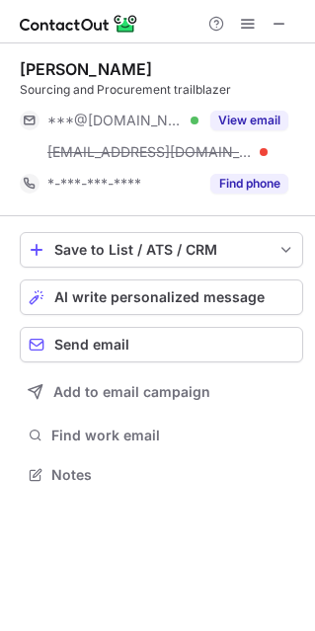
scroll to position [460, 314]
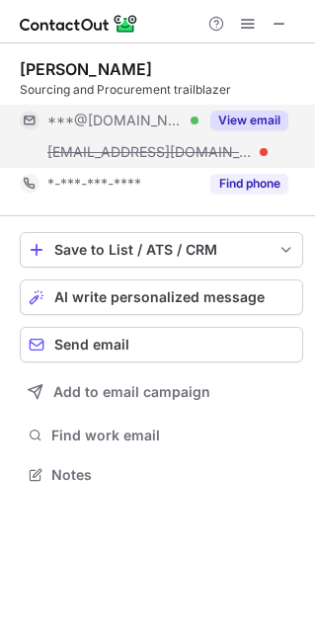
click at [240, 120] on button "View email" at bounding box center [249, 121] width 78 height 20
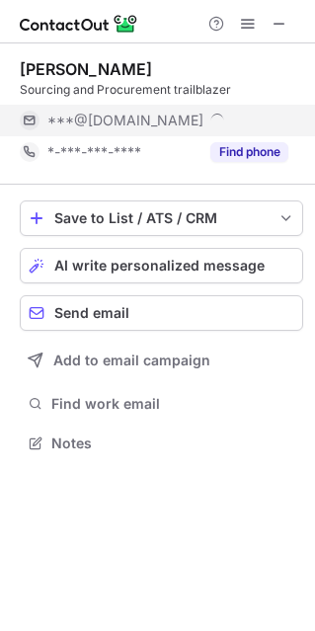
scroll to position [428, 314]
click at [258, 116] on button "View email" at bounding box center [249, 121] width 78 height 20
click at [242, 130] on div "View email" at bounding box center [243, 121] width 90 height 32
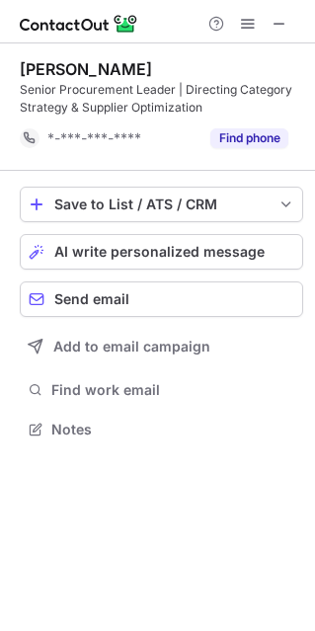
scroll to position [414, 314]
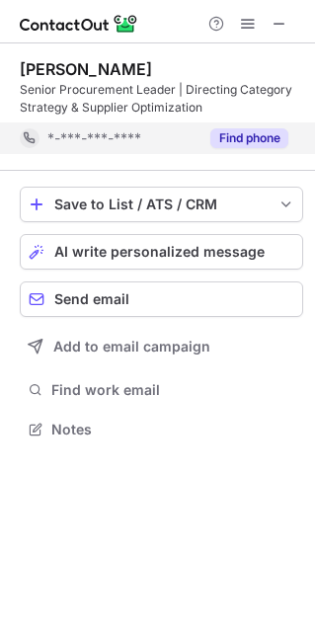
click at [247, 135] on button "Find phone" at bounding box center [249, 138] width 78 height 20
click at [250, 129] on button "Find phone" at bounding box center [249, 138] width 78 height 20
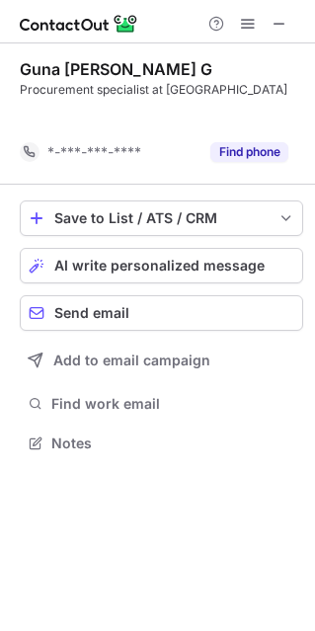
scroll to position [397, 314]
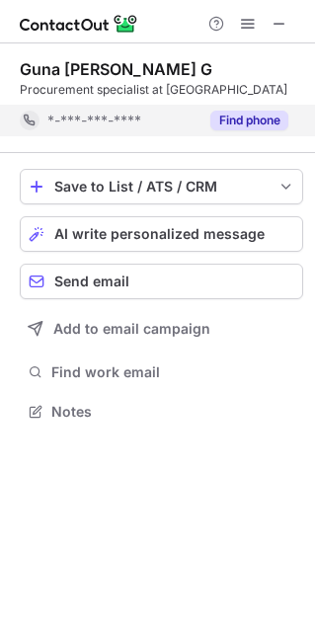
click at [226, 120] on button "Find phone" at bounding box center [249, 121] width 78 height 20
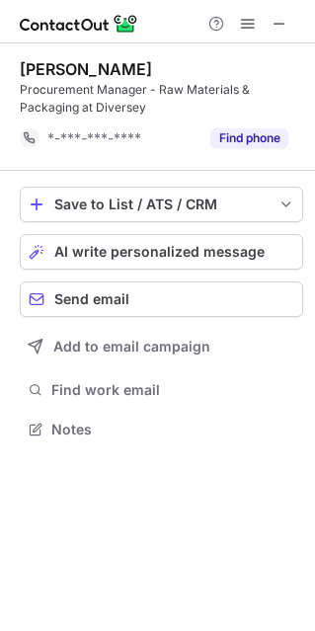
scroll to position [414, 314]
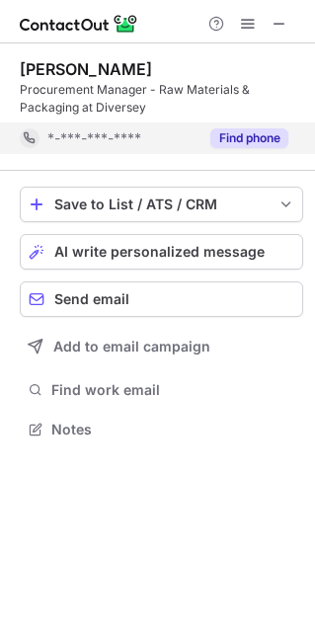
click at [257, 134] on button "Find phone" at bounding box center [249, 138] width 78 height 20
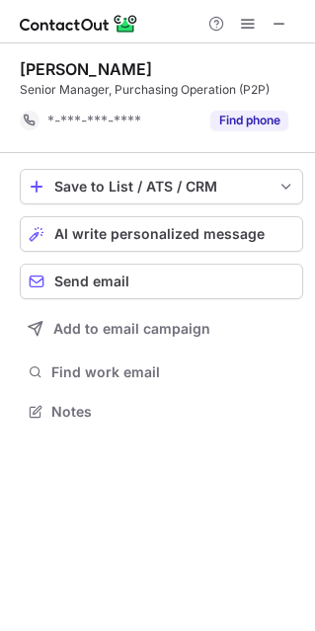
scroll to position [397, 314]
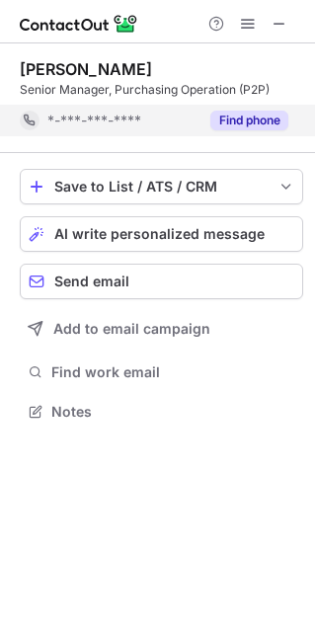
click at [249, 122] on button "Find phone" at bounding box center [249, 121] width 78 height 20
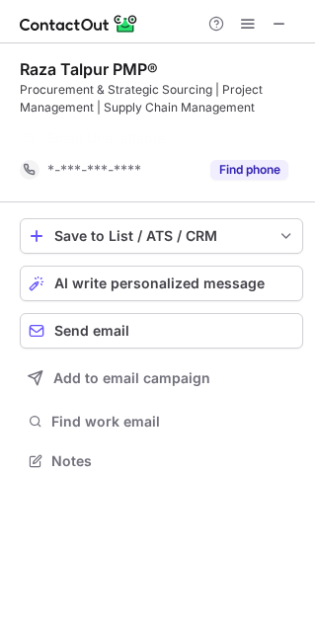
scroll to position [414, 314]
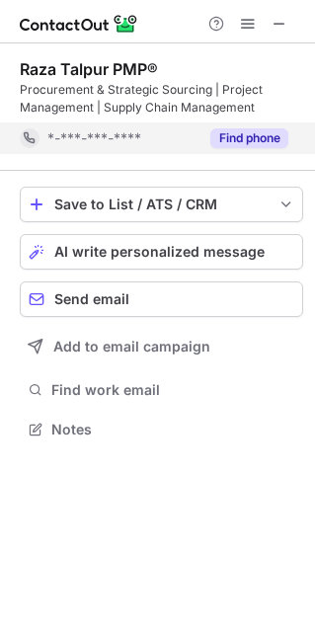
click at [222, 138] on button "Find phone" at bounding box center [249, 138] width 78 height 20
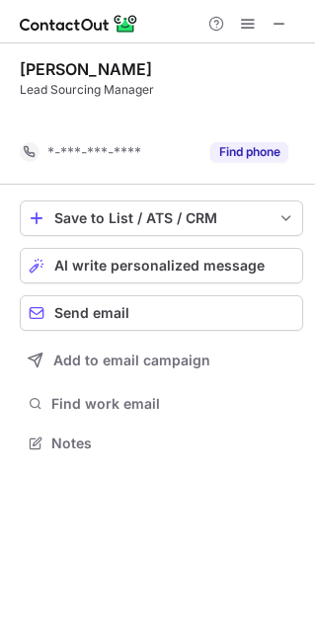
scroll to position [397, 314]
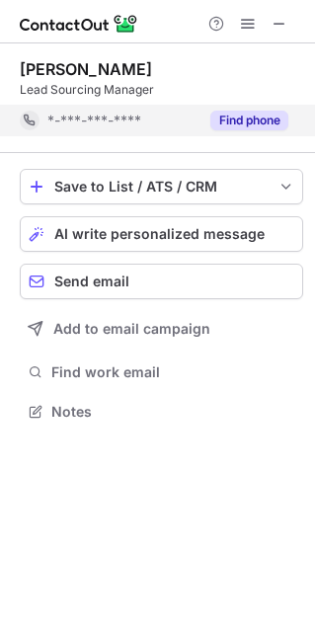
click at [233, 128] on button "Find phone" at bounding box center [249, 121] width 78 height 20
click at [287, 112] on div "Find phone" at bounding box center [243, 121] width 90 height 32
click at [255, 119] on button "Find phone" at bounding box center [249, 121] width 78 height 20
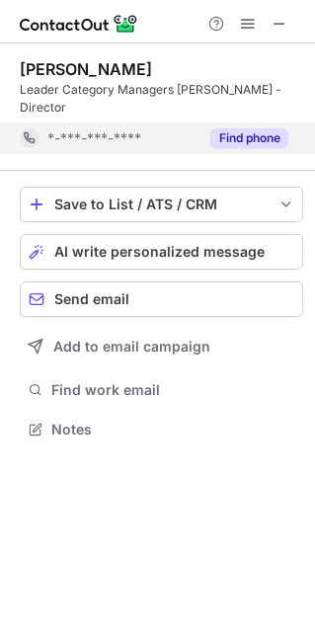
click at [266, 122] on div "Find phone" at bounding box center [243, 138] width 90 height 32
